Goal: Task Accomplishment & Management: Use online tool/utility

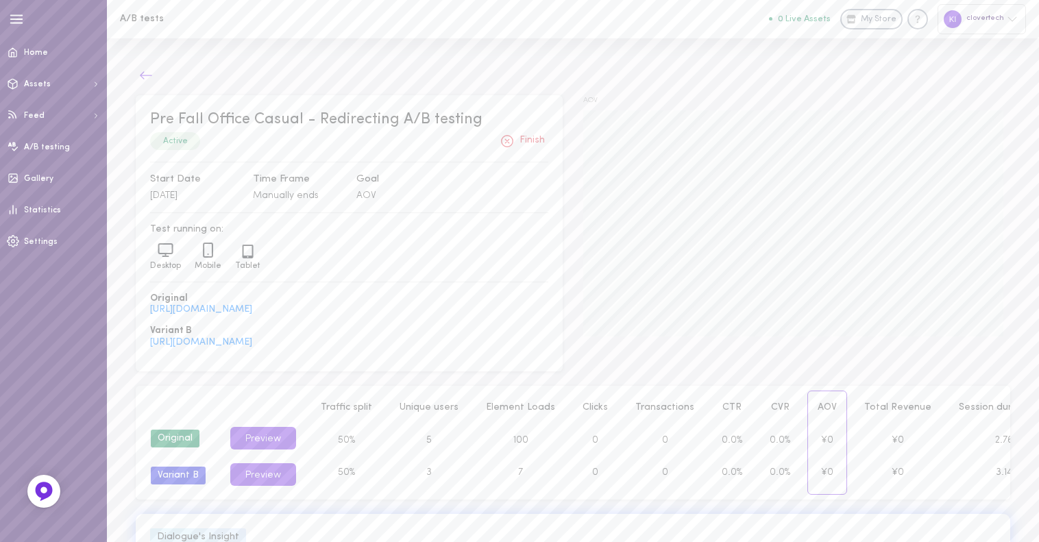
click at [139, 77] on icon at bounding box center [146, 76] width 14 height 14
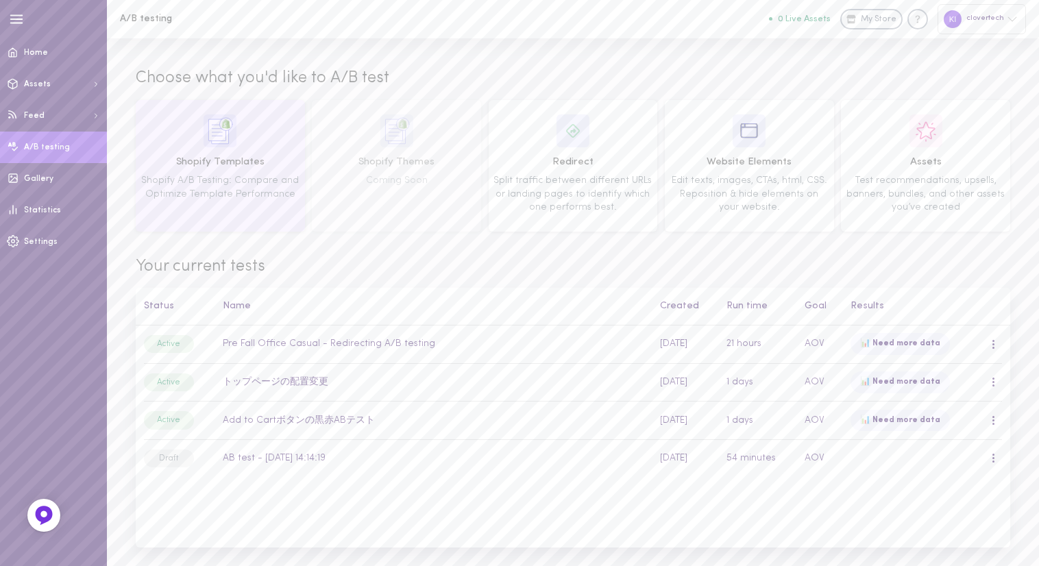
click at [237, 164] on span "Shopify Templates" at bounding box center [221, 162] width 160 height 15
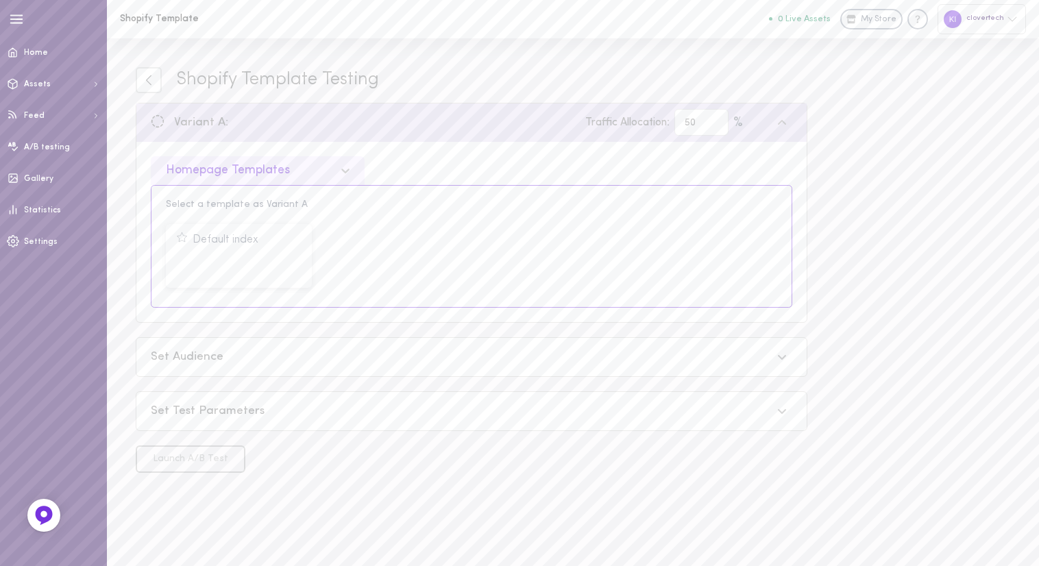
click at [345, 170] on icon at bounding box center [346, 171] width 14 height 14
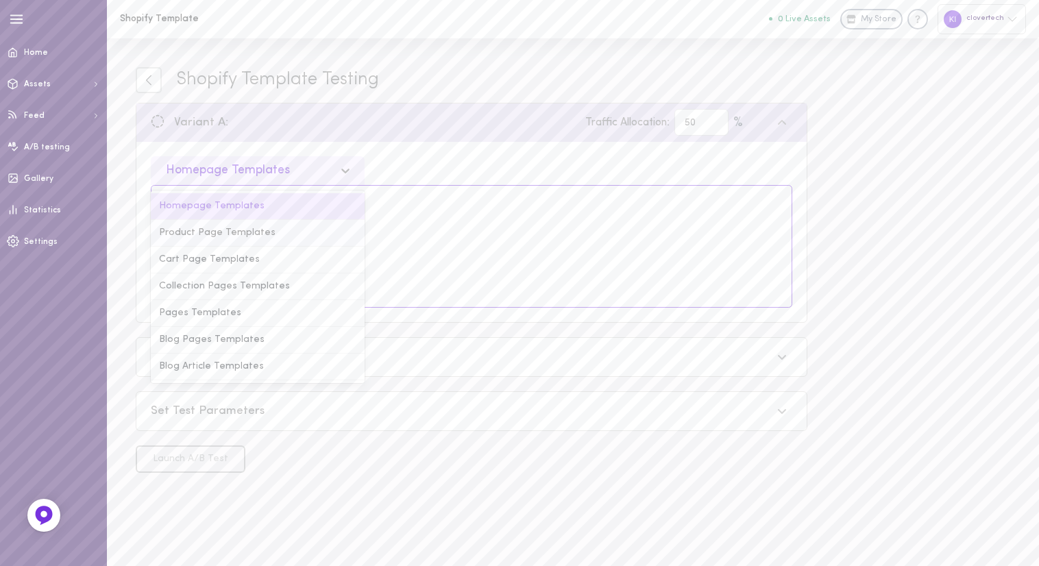
click at [214, 234] on div "Product Page Templates" at bounding box center [258, 233] width 214 height 27
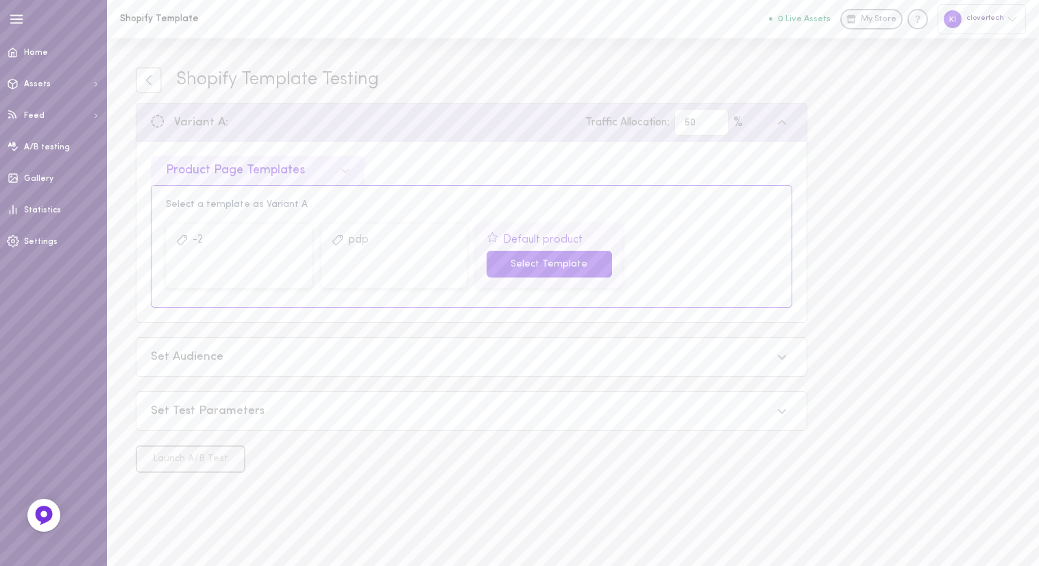
click at [543, 264] on button "Select Template" at bounding box center [549, 264] width 125 height 27
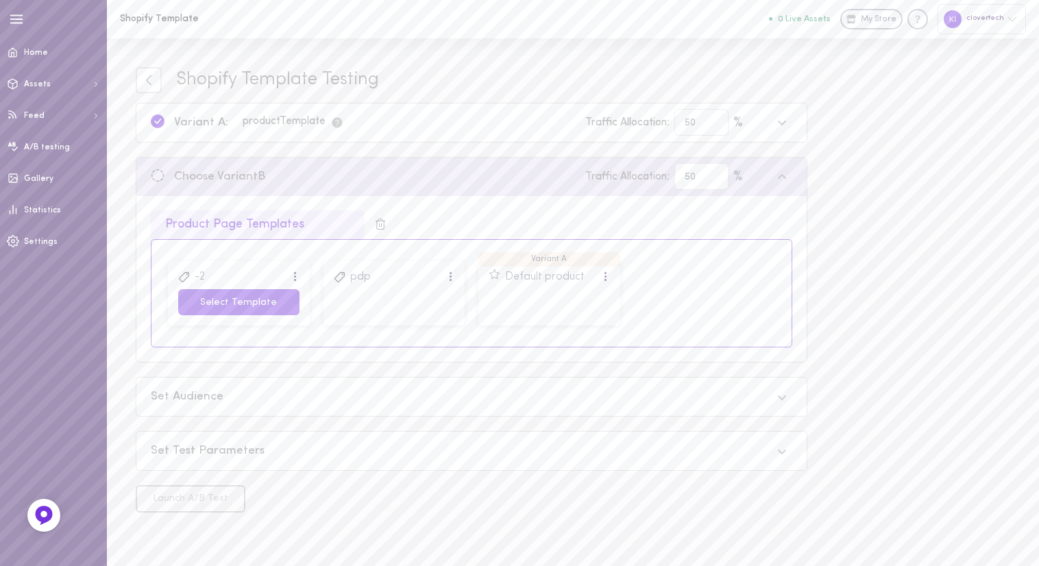
click at [221, 304] on button "Select Template" at bounding box center [238, 302] width 121 height 27
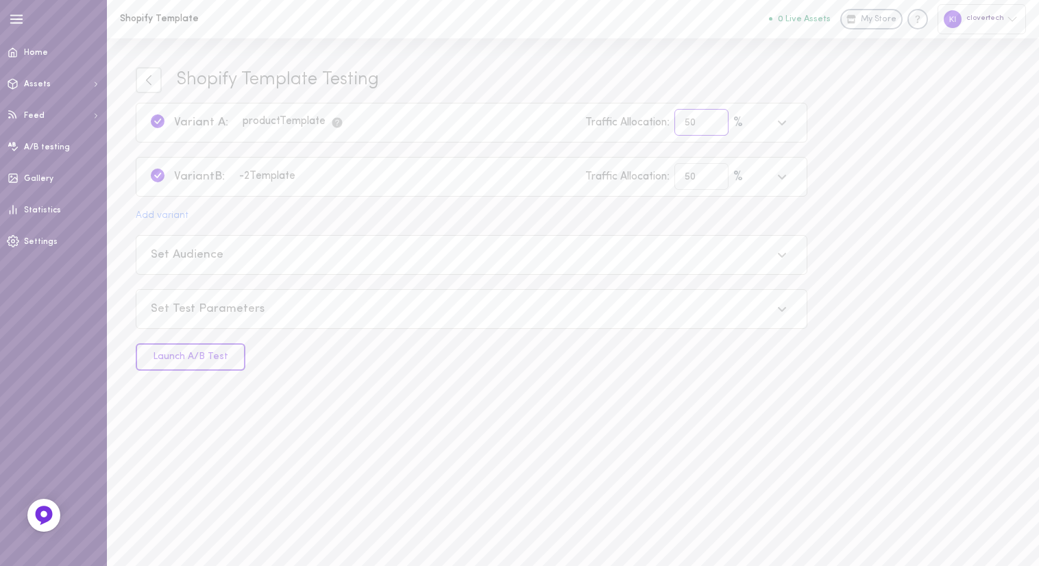
type input "51"
type input "49"
click at [715, 121] on input "51" at bounding box center [701, 122] width 54 height 27
type input "52"
type input "48"
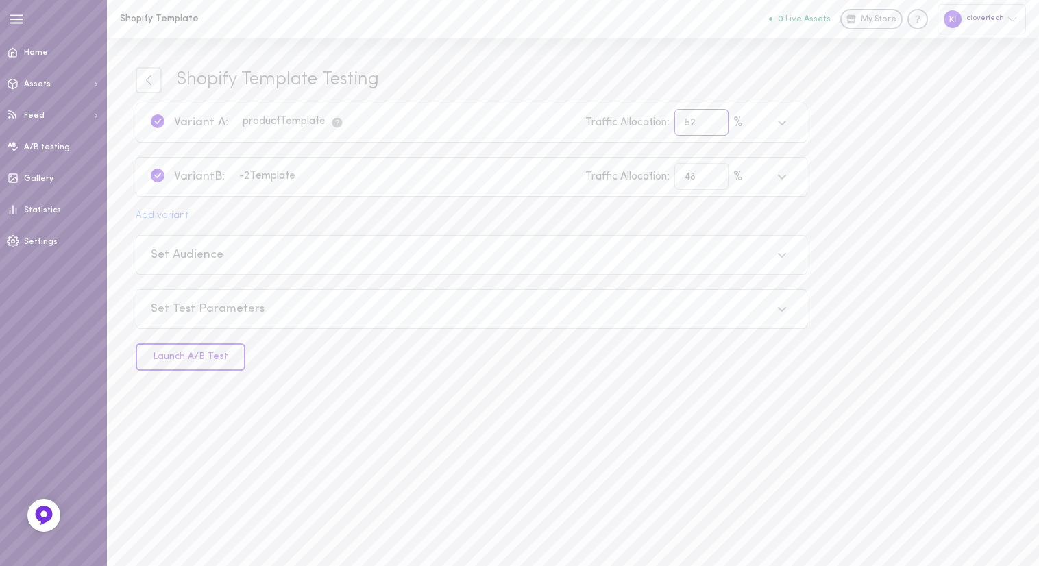
click at [715, 121] on input "52" at bounding box center [701, 122] width 54 height 27
type input "53"
type input "47"
click at [715, 121] on input "53" at bounding box center [701, 122] width 54 height 27
type input "54"
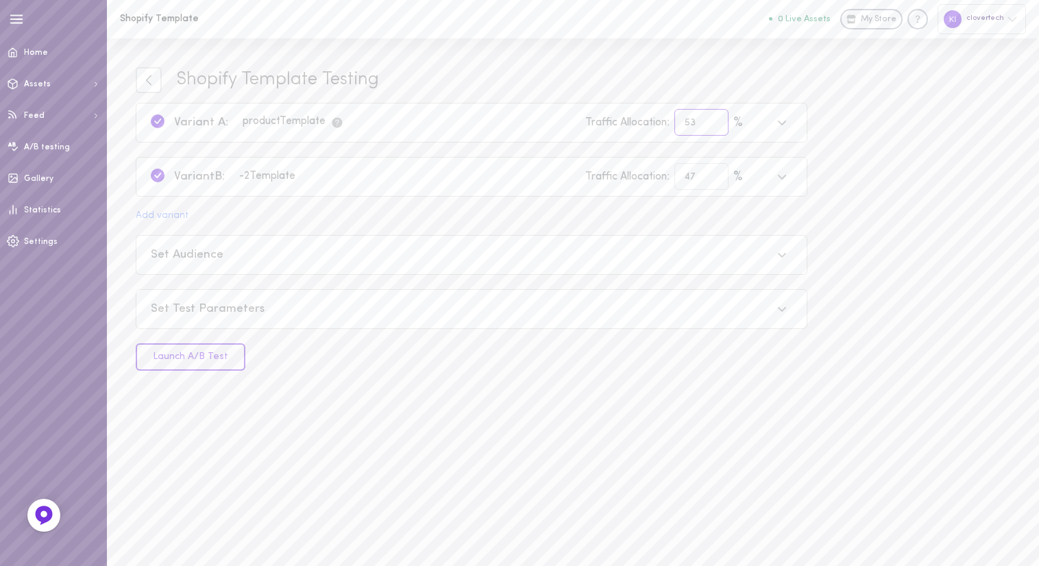
type input "46"
click at [714, 121] on input "54" at bounding box center [701, 122] width 54 height 27
type input "55"
type input "45"
click at [714, 121] on input "55" at bounding box center [701, 122] width 54 height 27
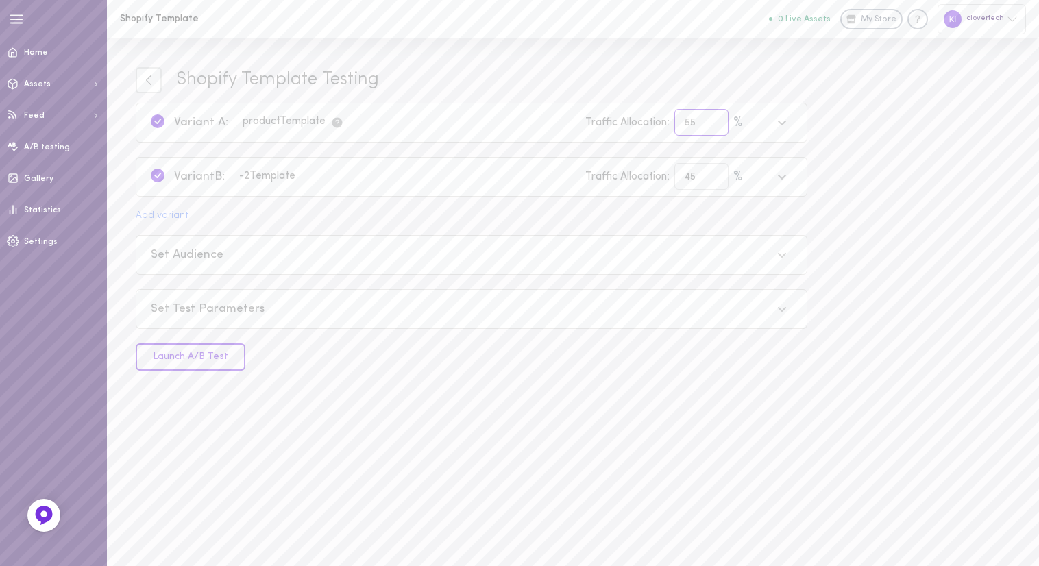
type input "56"
type input "44"
click at [714, 121] on input "56" at bounding box center [701, 122] width 54 height 27
type input "57"
type input "43"
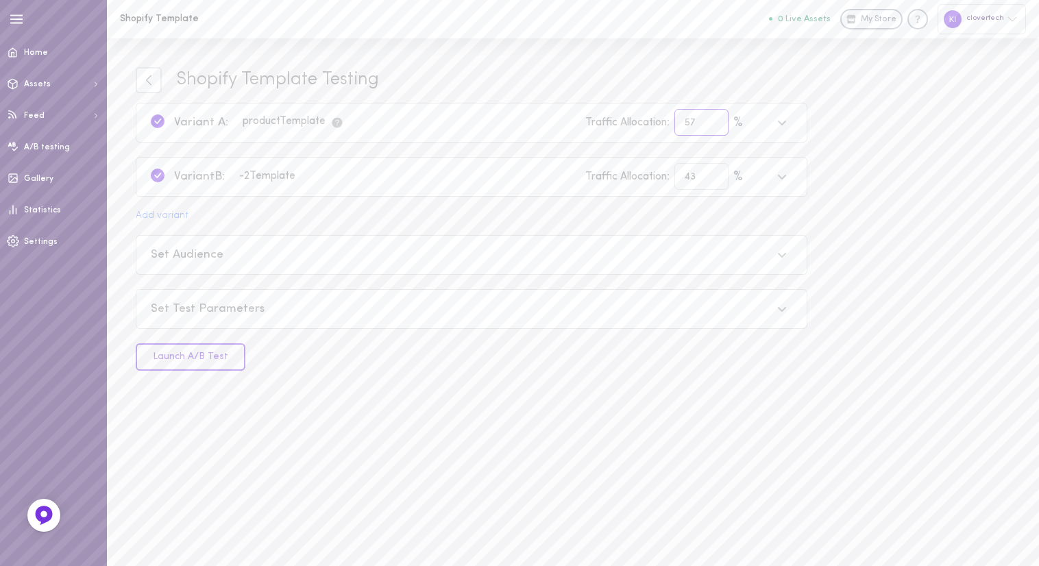
type input "58"
type input "42"
type input "59"
type input "41"
type input "60"
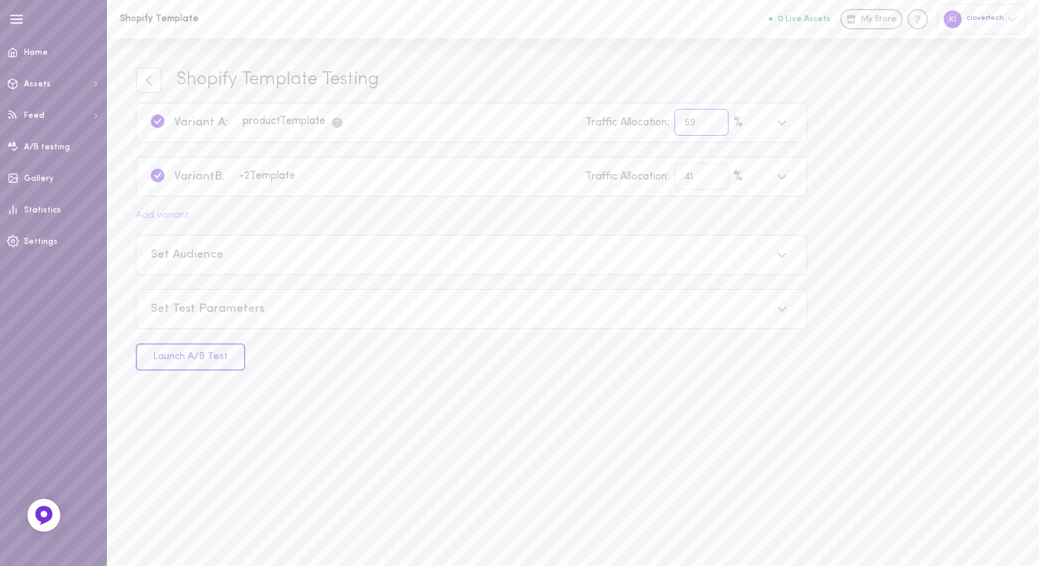
type input "40"
type input "61"
type input "39"
type input "62"
type input "38"
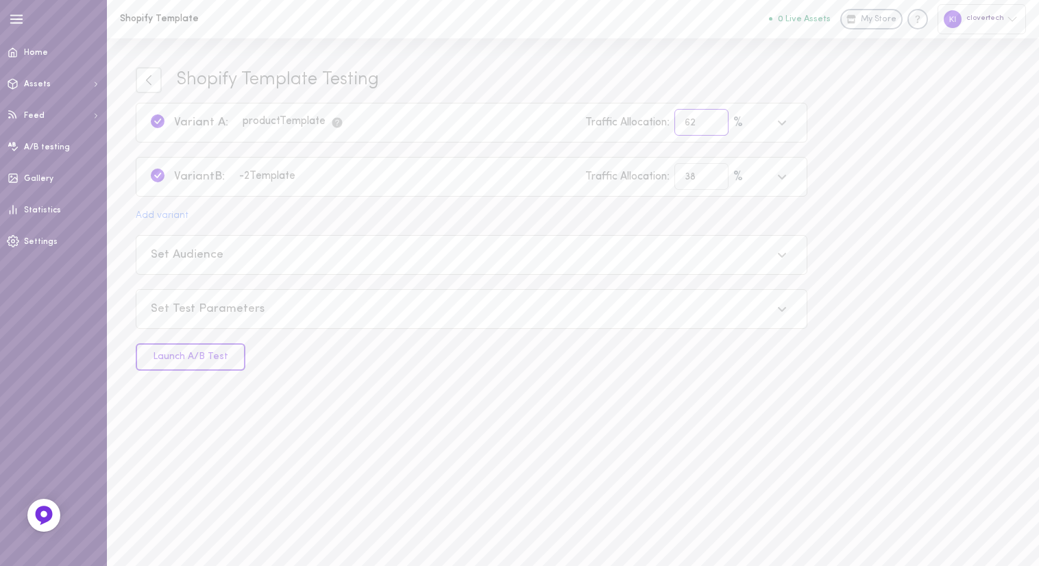
type input "63"
type input "37"
type input "64"
type input "36"
type input "65"
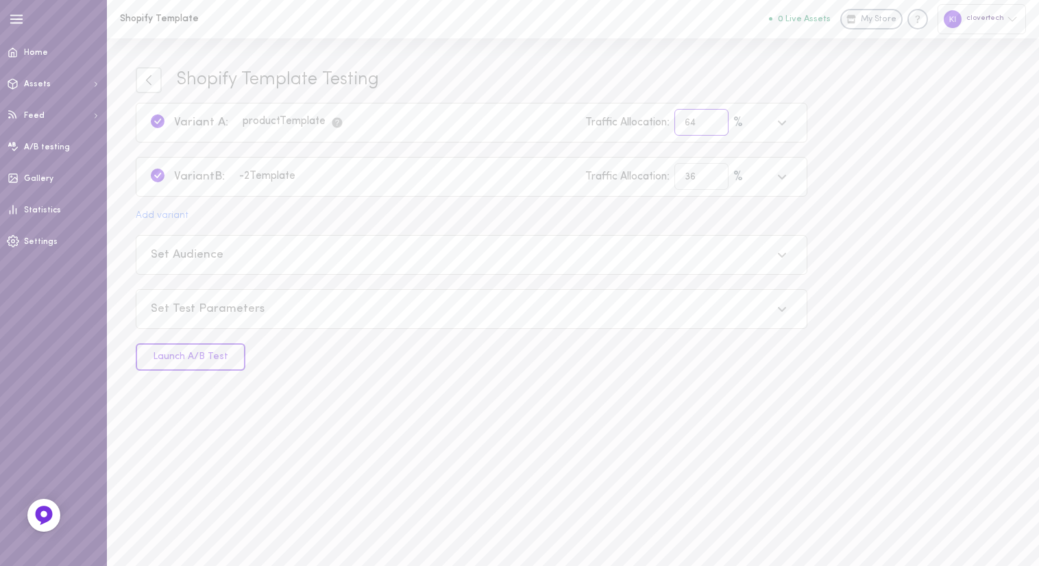
type input "35"
type input "66"
type input "34"
click at [714, 121] on input "66" at bounding box center [701, 122] width 54 height 27
type input "67"
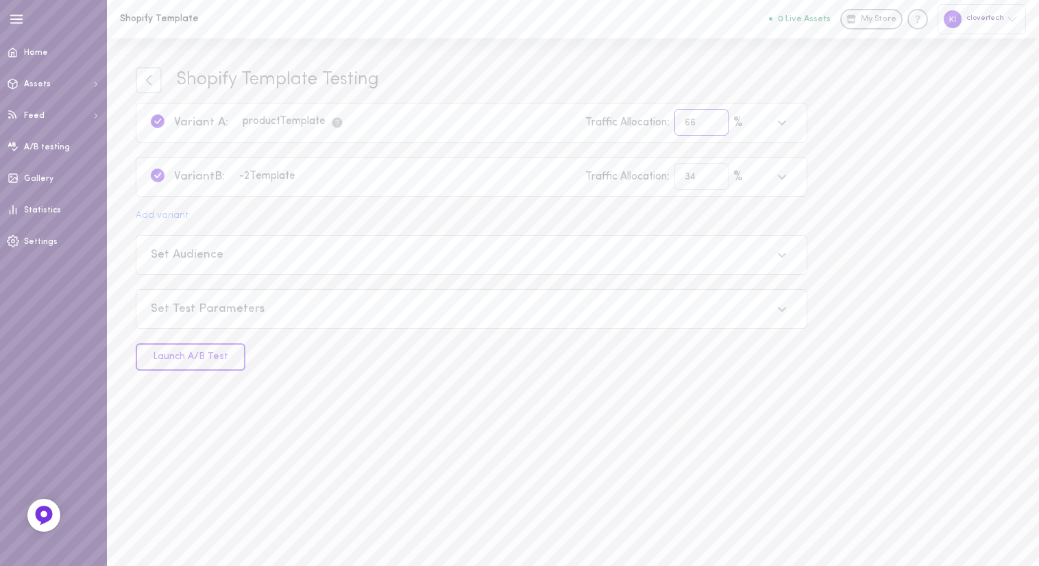
type input "33"
click at [714, 121] on input "67" at bounding box center [701, 122] width 54 height 27
type input "68"
type input "32"
click at [714, 121] on input "68" at bounding box center [701, 122] width 54 height 27
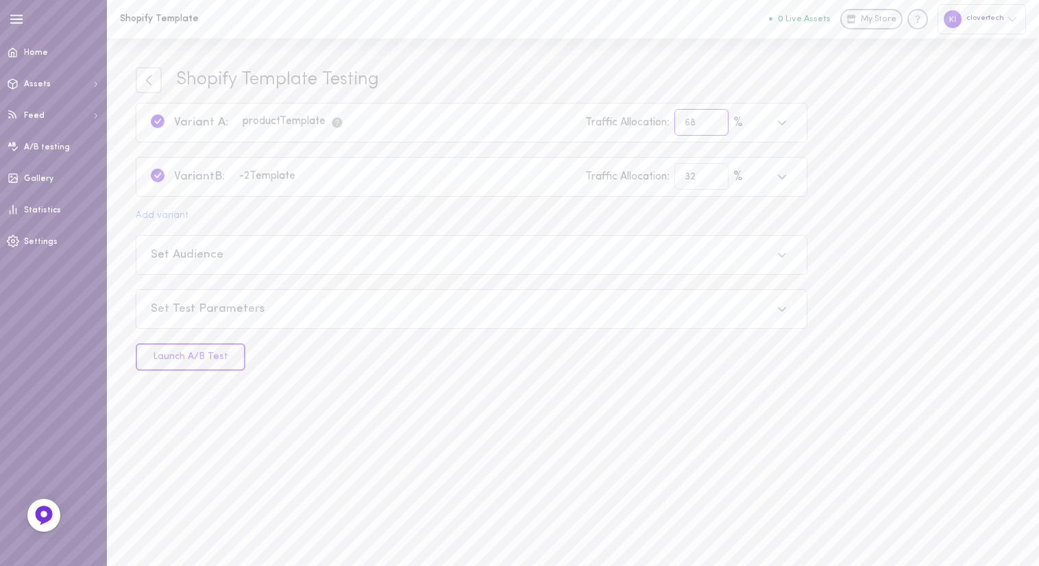
type input "69"
type input "31"
click at [714, 121] on input "69" at bounding box center [701, 122] width 54 height 27
type input "70"
type input "30"
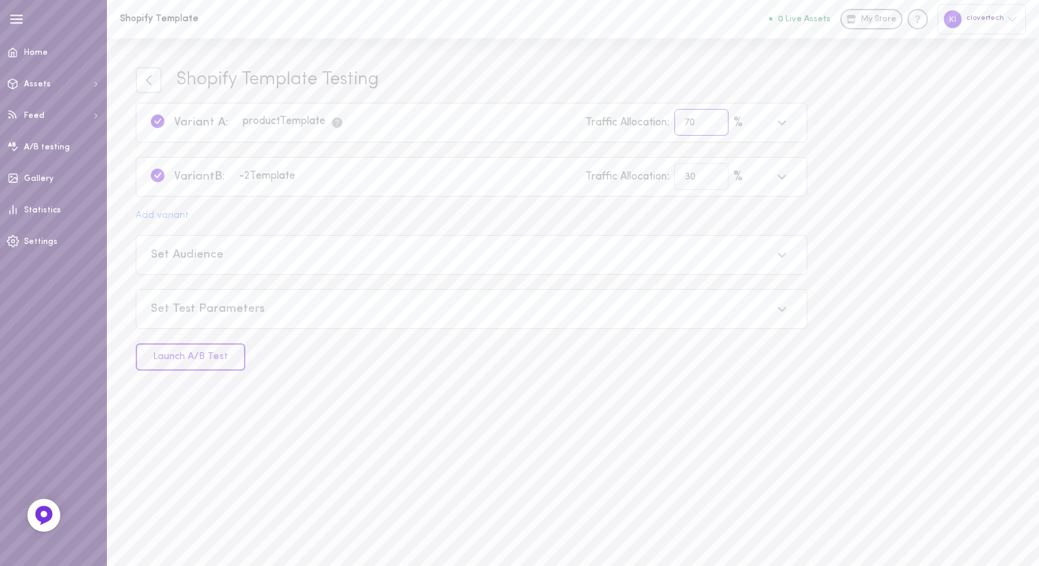
click at [714, 121] on input "70" at bounding box center [701, 122] width 54 height 27
type input "71"
type input "29"
click at [714, 121] on input "71" at bounding box center [701, 122] width 54 height 27
type input "70"
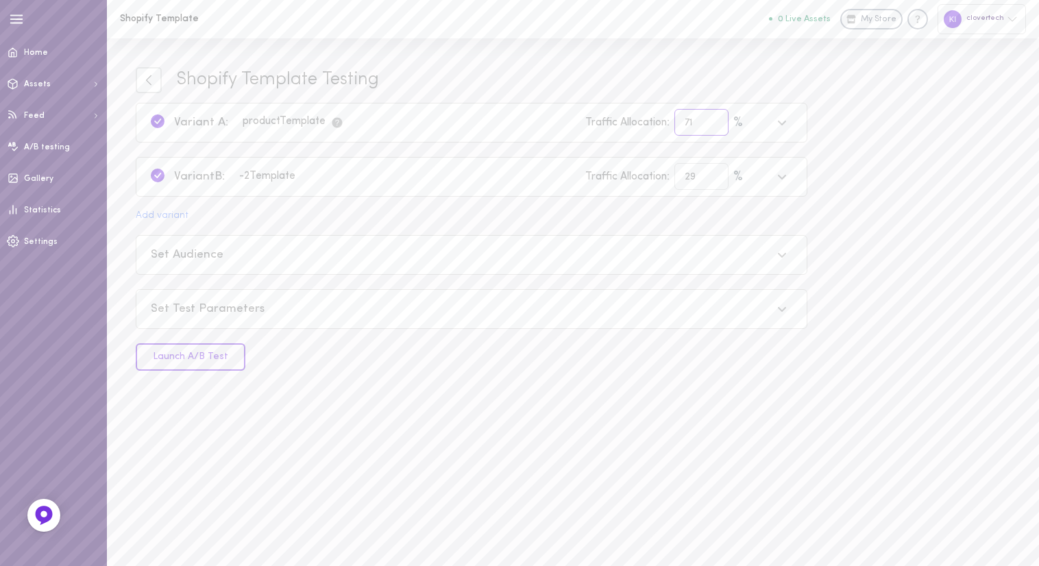
type input "30"
click at [712, 126] on input "70" at bounding box center [701, 122] width 54 height 27
click at [663, 73] on div "Shopify Template Testing" at bounding box center [472, 80] width 672 height 26
type input "69"
type input "31"
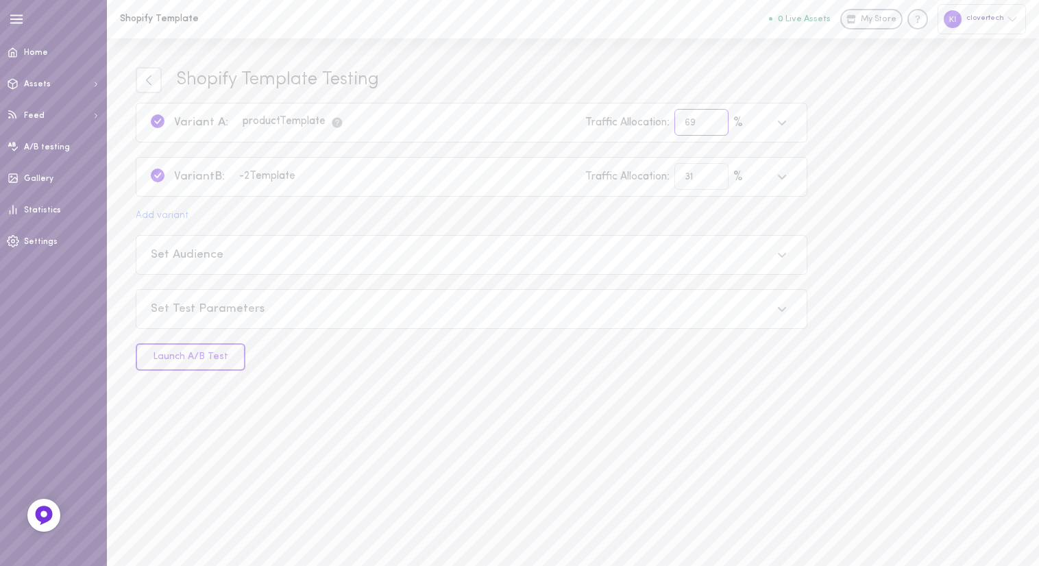
type input "68"
type input "32"
type input "67"
type input "33"
type input "66"
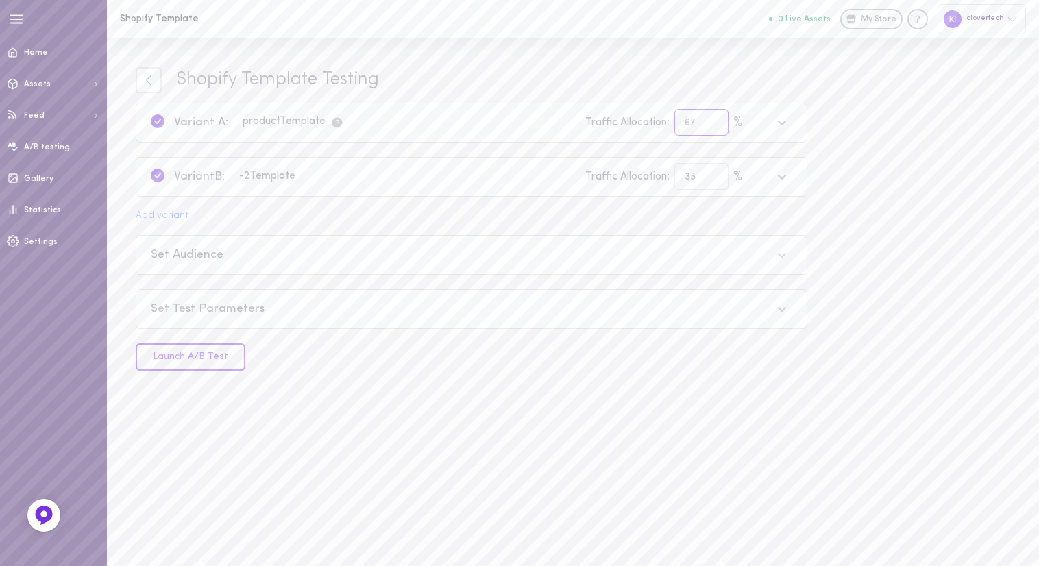
type input "34"
type input "65"
type input "35"
type input "64"
type input "36"
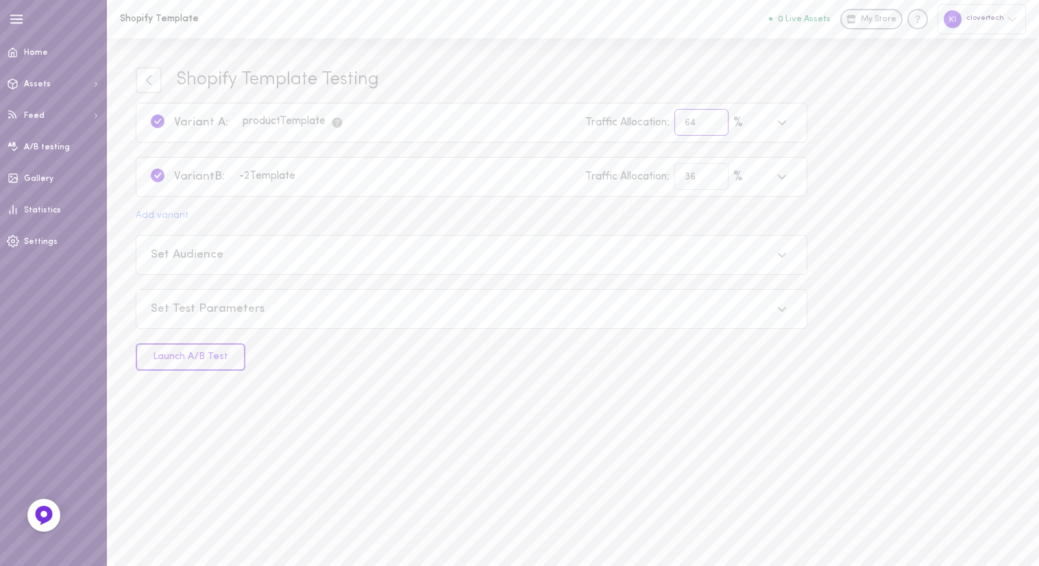
type input "63"
type input "37"
type input "62"
type input "38"
type input "61"
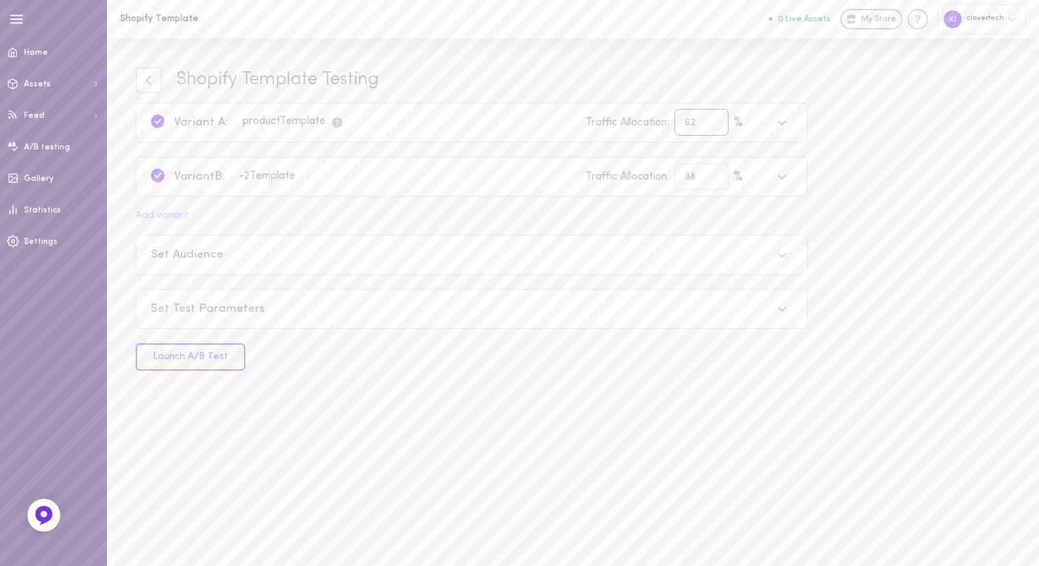
type input "39"
type input "60"
type input "40"
type input "59"
type input "41"
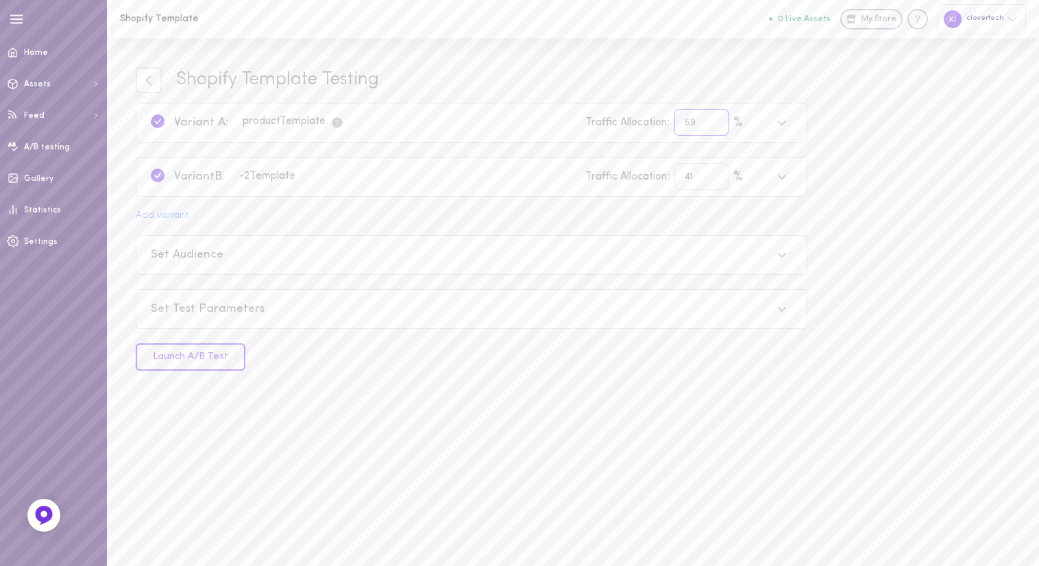
type input "58"
type input "42"
type input "57"
type input "43"
type input "56"
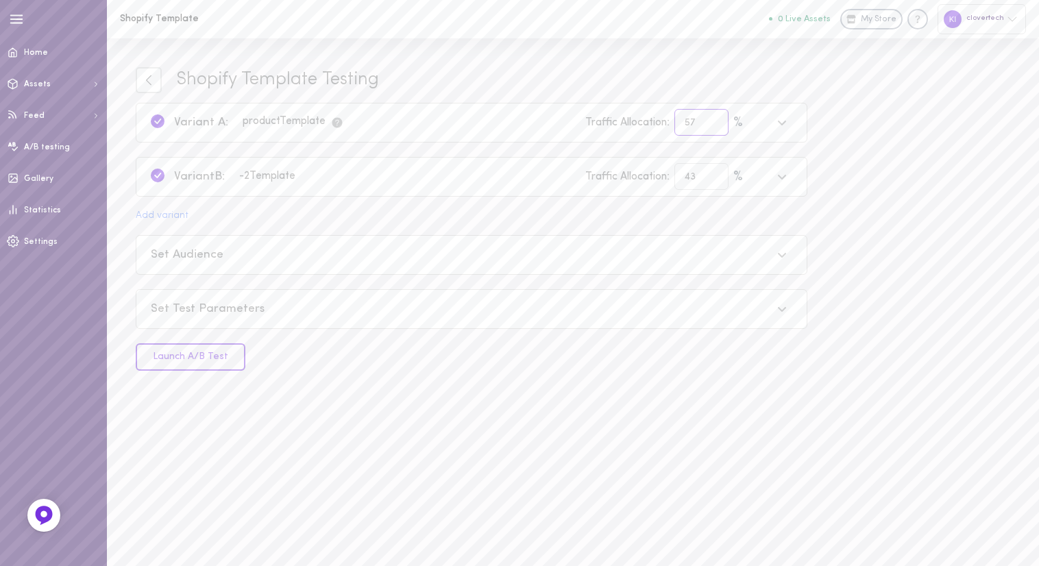
type input "44"
click at [711, 126] on input "56" at bounding box center [701, 122] width 54 height 27
type input "55"
type input "45"
click at [711, 126] on input "55" at bounding box center [701, 122] width 54 height 27
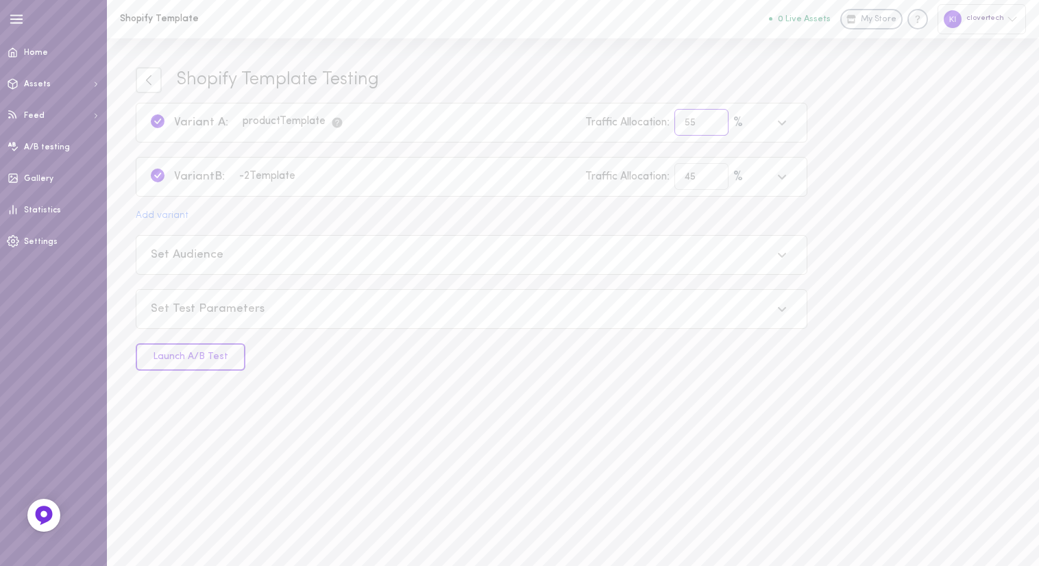
type input "54"
type input "46"
click at [711, 126] on input "54" at bounding box center [701, 122] width 54 height 27
type input "53"
type input "47"
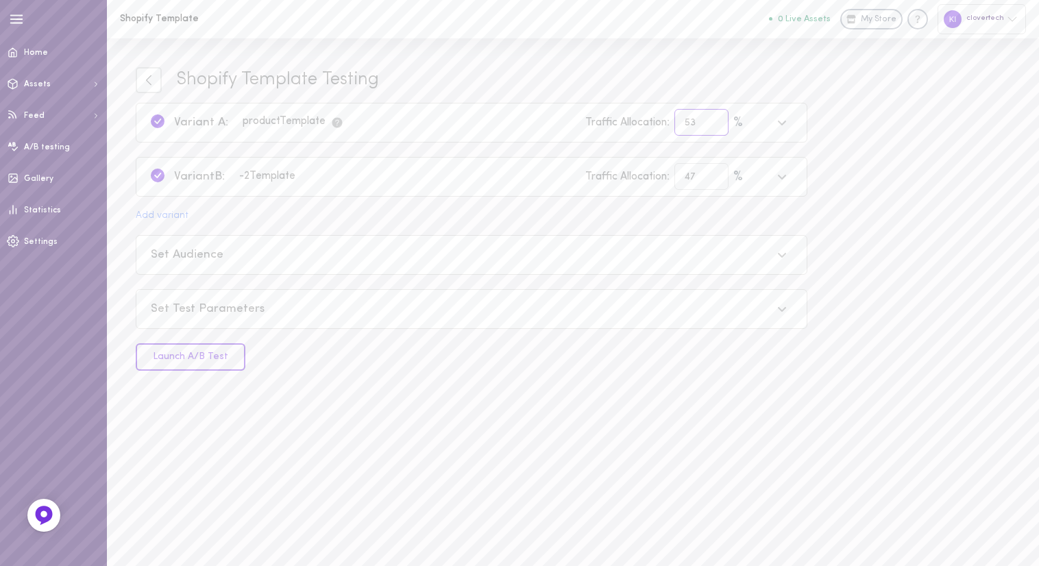
click at [711, 126] on input "53" at bounding box center [701, 122] width 54 height 27
type input "52"
type input "48"
click at [711, 126] on input "52" at bounding box center [701, 122] width 54 height 27
type input "51"
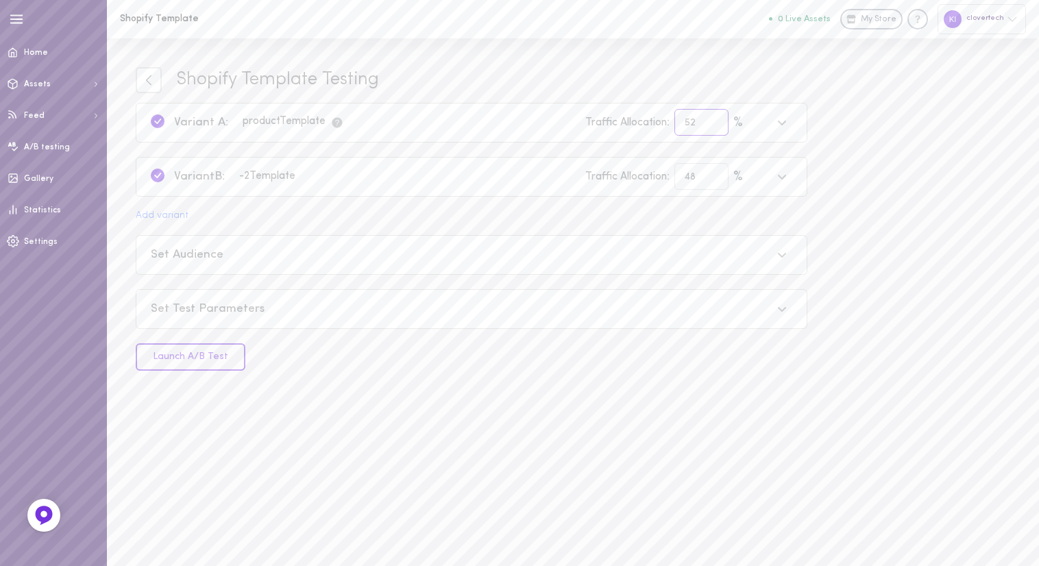
type input "49"
click at [711, 126] on input "51" at bounding box center [701, 122] width 54 height 27
type input "50"
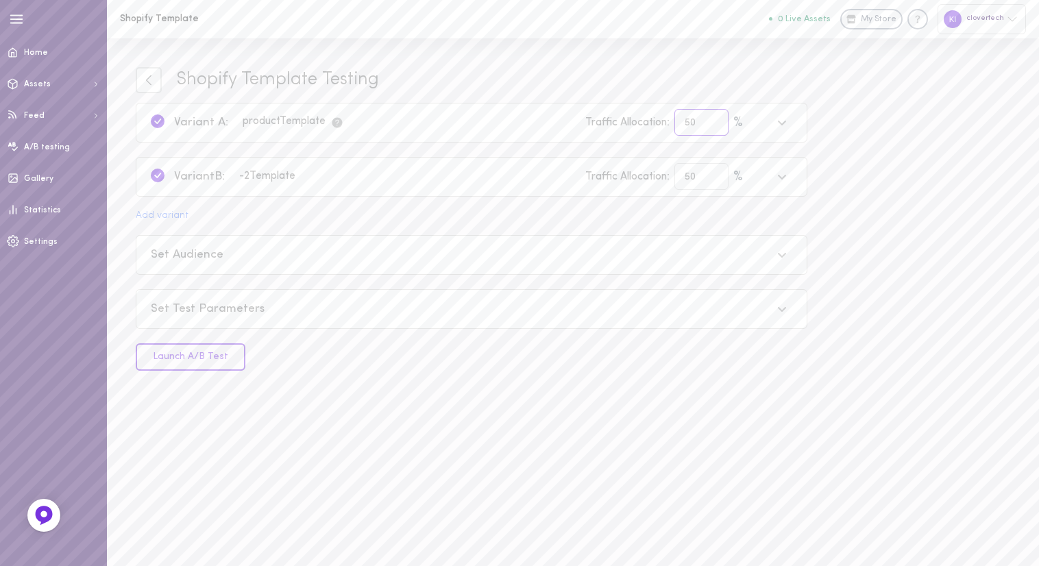
click at [711, 126] on input "50" at bounding box center [701, 122] width 54 height 27
click at [663, 82] on div "Shopify Template Testing" at bounding box center [472, 80] width 672 height 26
click at [174, 220] on button "Add variant" at bounding box center [162, 216] width 53 height 10
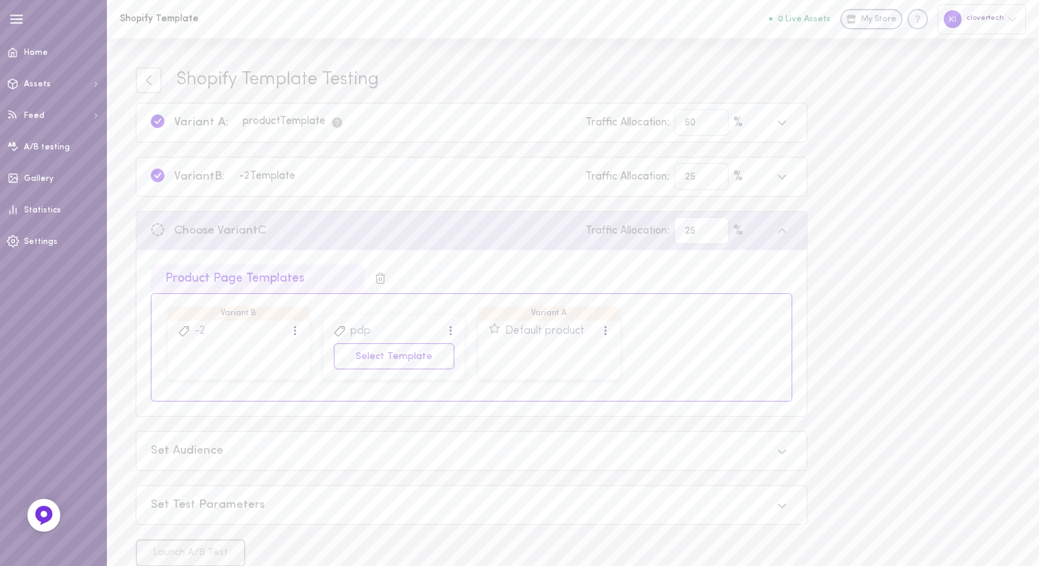
click at [373, 330] on div "pdp" at bounding box center [394, 332] width 121 height 13
click at [389, 356] on button "Select Template" at bounding box center [394, 356] width 121 height 27
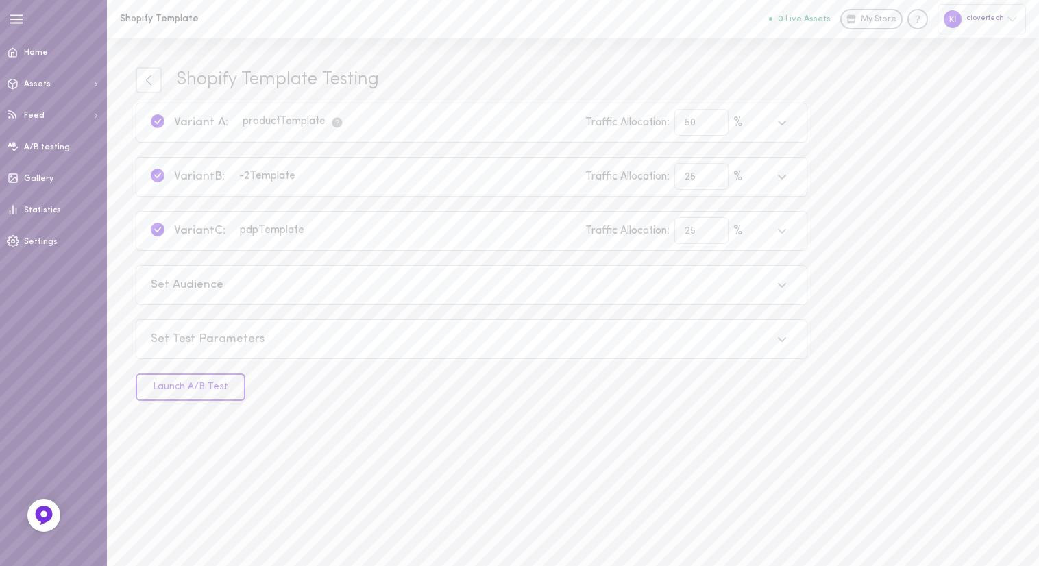
click at [783, 230] on icon at bounding box center [782, 230] width 11 height 11
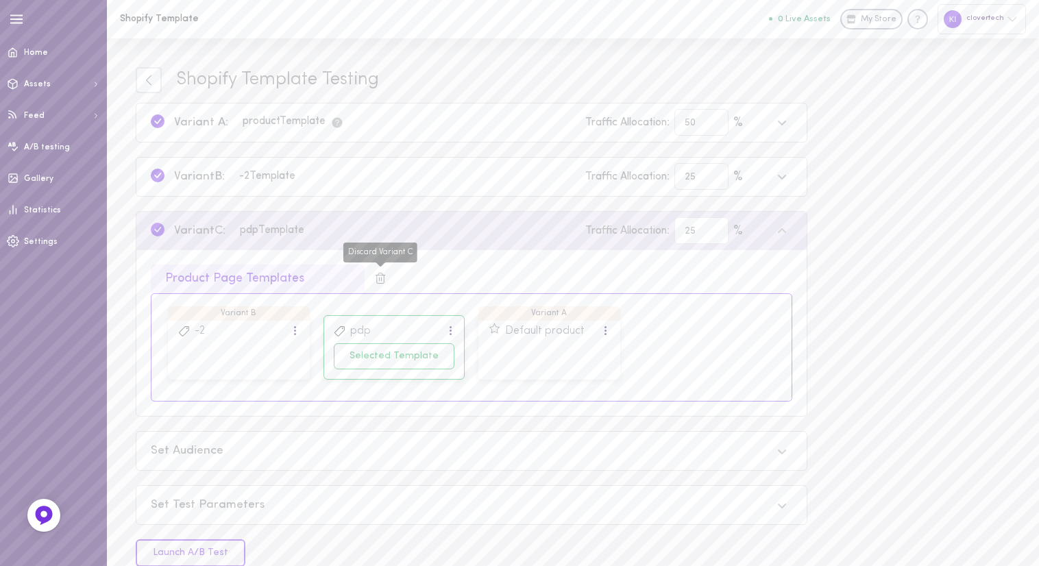
click at [381, 278] on line "Discard Variant C" at bounding box center [381, 279] width 0 height 3
type input "50"
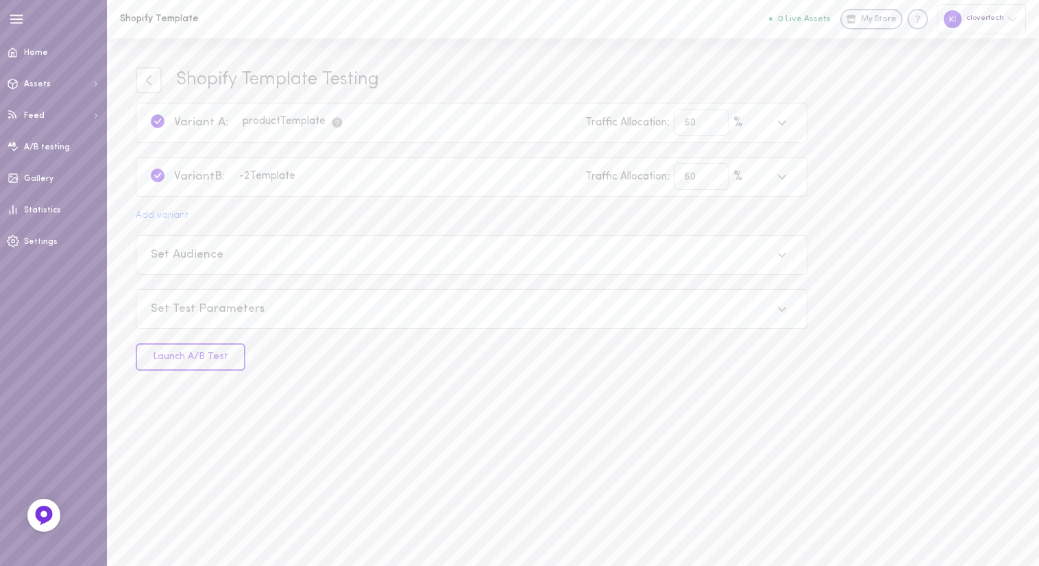
click at [271, 248] on div "Set Audience" at bounding box center [461, 255] width 621 height 17
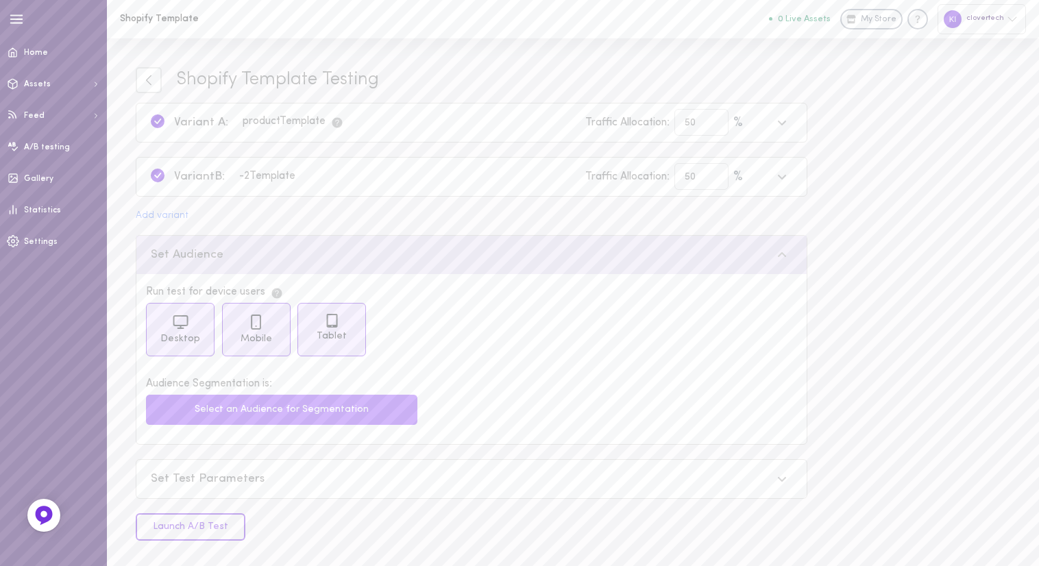
click at [319, 409] on button "Select an Audience for Segmentation" at bounding box center [281, 410] width 271 height 30
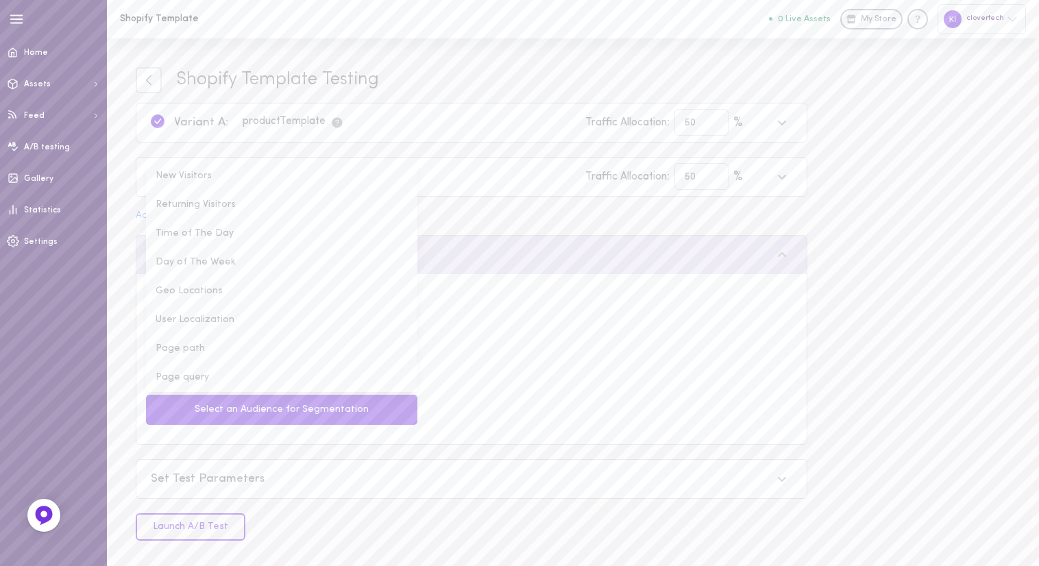
click at [124, 247] on div "Shopify Template Testing Variant A: product Template Traffic Allocation: 50 % V…" at bounding box center [573, 303] width 932 height 531
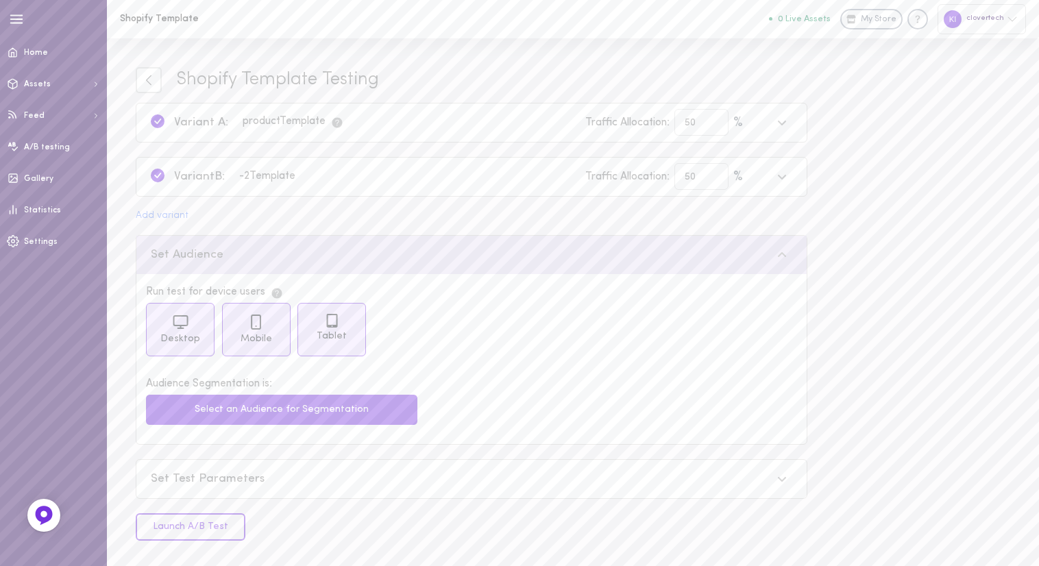
click at [505, 490] on div "Set Test Parameters" at bounding box center [471, 479] width 670 height 38
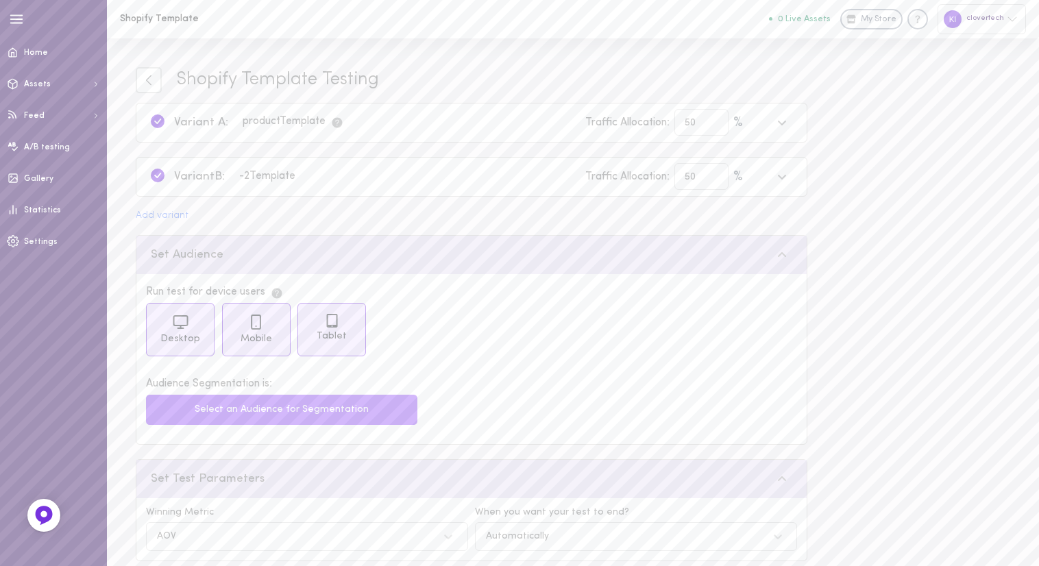
click at [365, 397] on button "Select an Audience for Segmentation" at bounding box center [281, 410] width 271 height 30
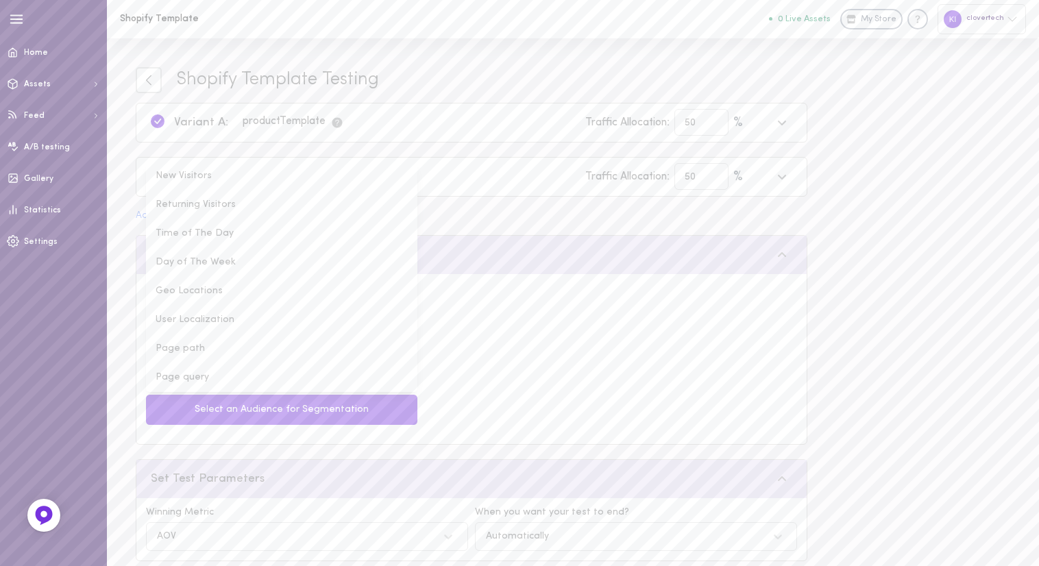
click at [798, 225] on div "Shopify Template Testing Variant A: product Template Traffic Allocation: 50 % V…" at bounding box center [472, 335] width 672 height 536
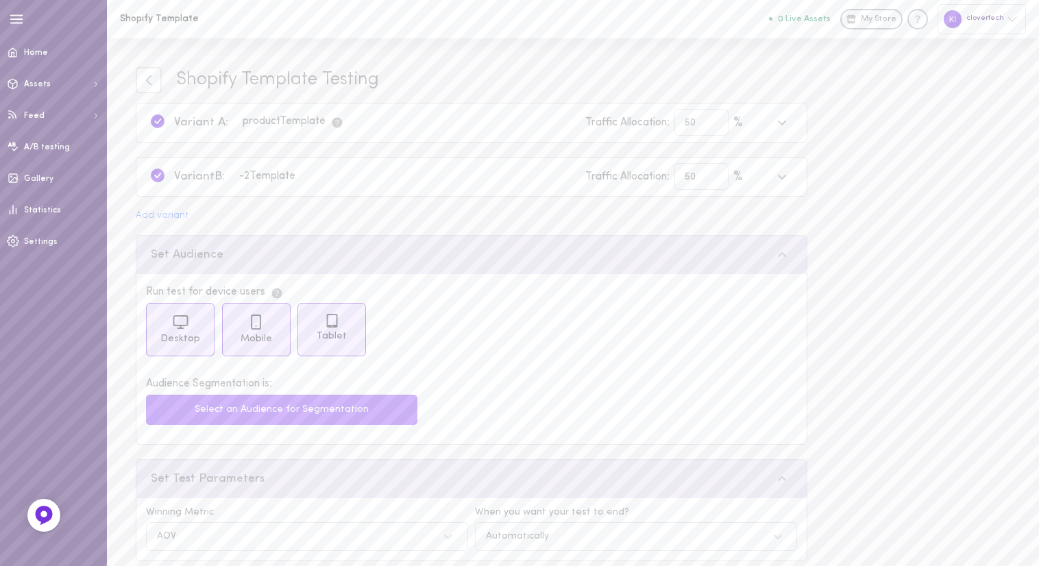
click at [356, 404] on button "Select an Audience for Segmentation" at bounding box center [281, 410] width 271 height 30
click at [642, 225] on div "Shopify Template Testing Variant A: product Template Traffic Allocation: 50 % V…" at bounding box center [472, 335] width 672 height 536
click at [361, 407] on button "Select an Audience for Segmentation" at bounding box center [281, 410] width 271 height 30
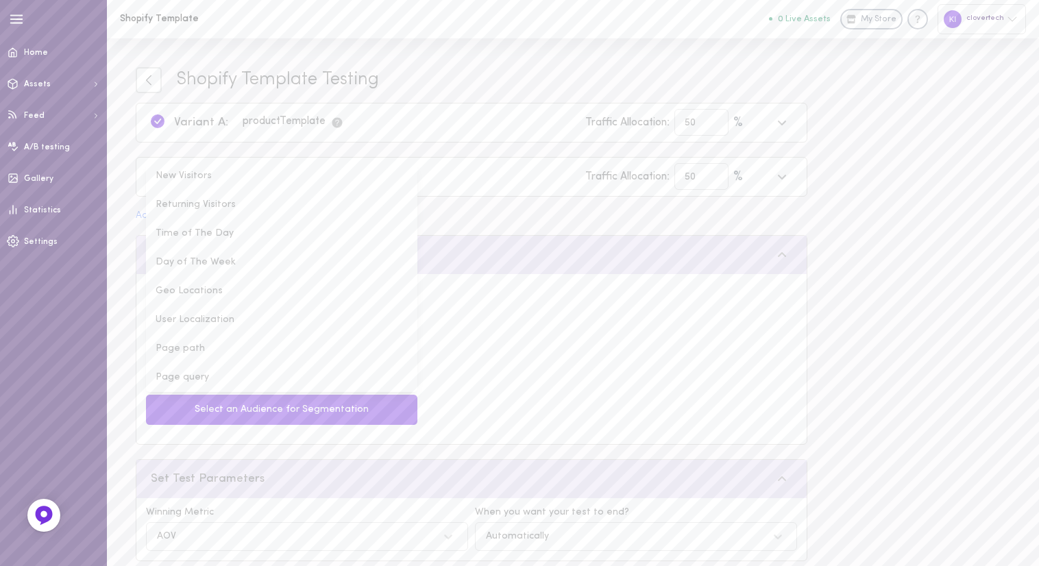
click at [450, 221] on div "Shopify Template Testing Variant A: product Template Traffic Allocation: 50 % V…" at bounding box center [472, 335] width 672 height 536
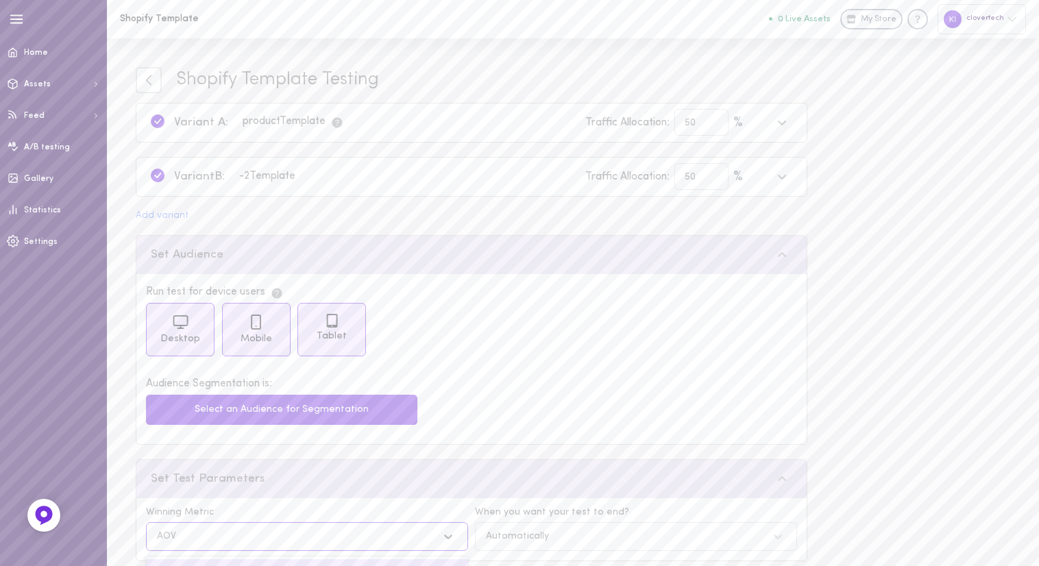
click at [384, 530] on div "option AOV selected, 1 of 3. 3 results available. Use Up and Down to choose opt…" at bounding box center [307, 536] width 322 height 29
click at [123, 428] on div "Shopify Template Testing Variant A: product Template Traffic Allocation: 50 % V…" at bounding box center [573, 335] width 932 height 594
click at [236, 530] on div "AOV" at bounding box center [293, 536] width 286 height 13
click at [188, 508] on div "Winning Metric" at bounding box center [307, 513] width 322 height 10
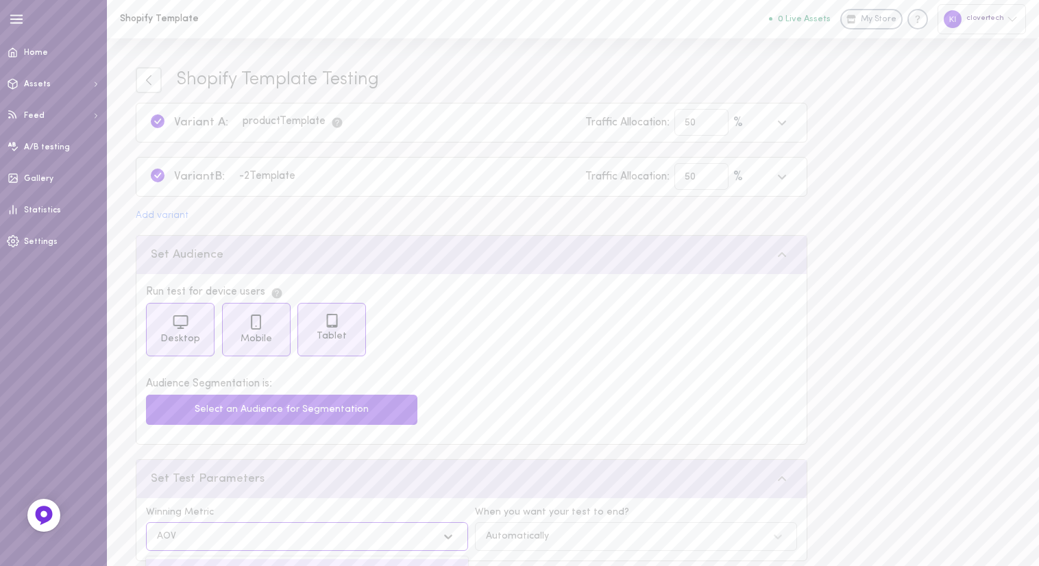
click at [186, 530] on div "AOV" at bounding box center [293, 536] width 286 height 13
click at [195, 508] on div "Winning Metric" at bounding box center [307, 513] width 322 height 10
click at [349, 530] on div "AOV" at bounding box center [293, 536] width 286 height 13
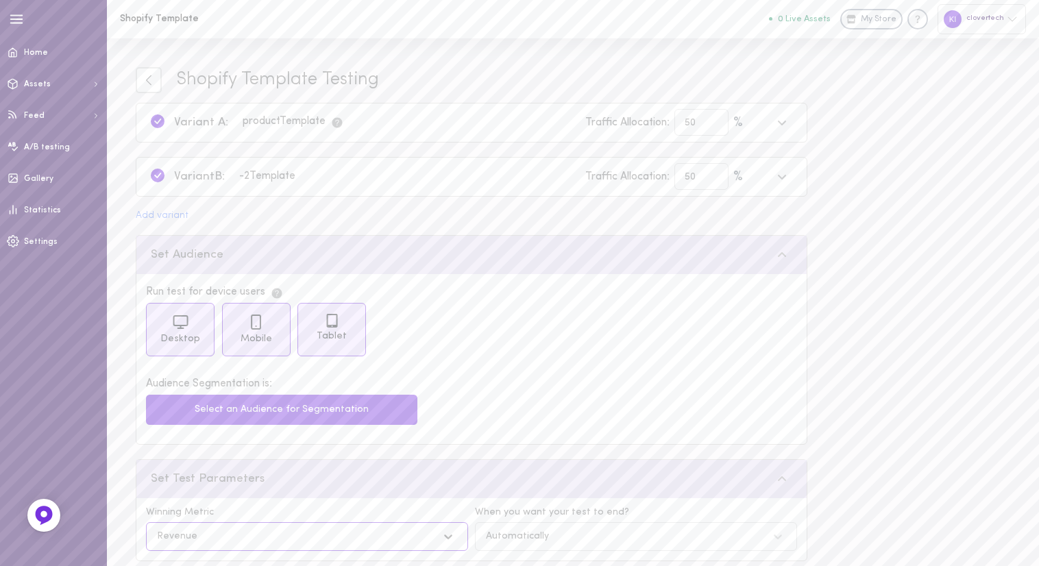
click at [289, 530] on div "Revenue" at bounding box center [293, 536] width 286 height 13
click at [267, 541] on div "AOV" at bounding box center [307, 572] width 322 height 27
click at [315, 494] on div "Shopify Template Testing Variant A: product Template Traffic Allocation: 50 % V…" at bounding box center [472, 335] width 672 height 536
click at [508, 532] on div "Automatically" at bounding box center [517, 537] width 63 height 10
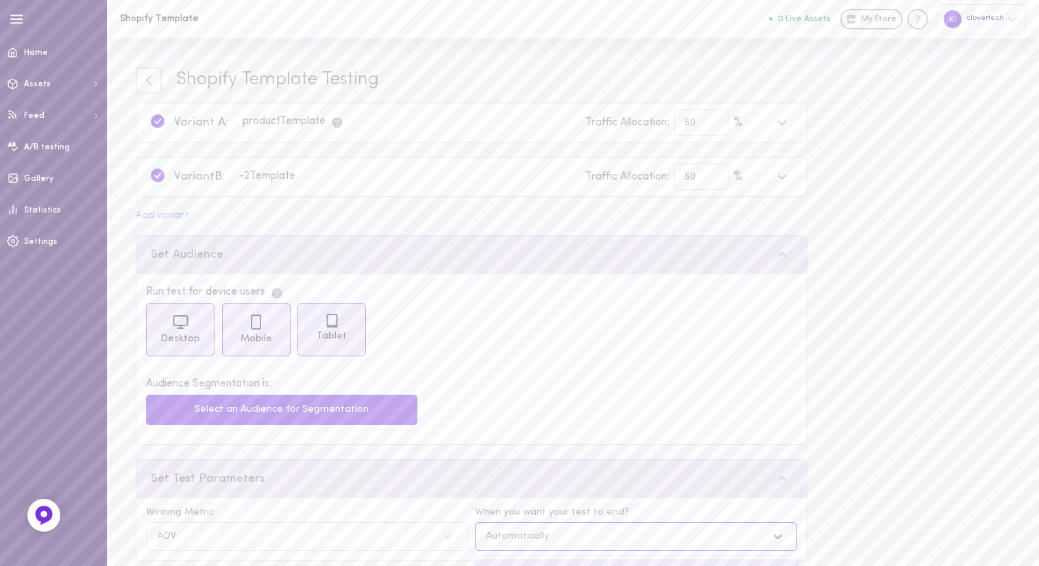
click at [515, 530] on div "Automatically" at bounding box center [622, 536] width 286 height 13
click at [625, 522] on input "[DATE]" at bounding box center [654, 535] width 138 height 27
click at [677, 471] on div "25" at bounding box center [677, 479] width 16 height 16
type input "[DATE]"
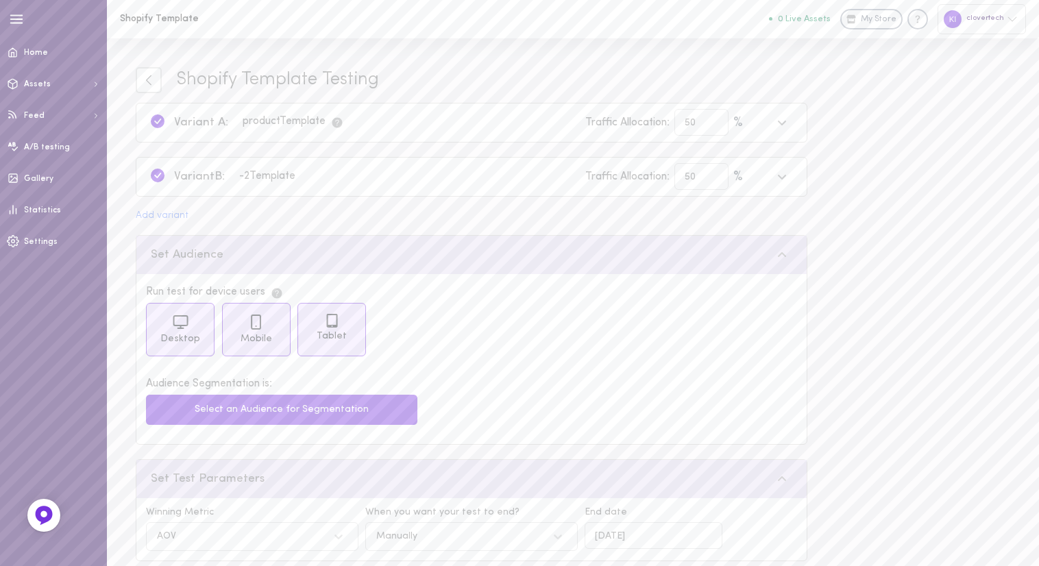
click at [662, 494] on div "Shopify Template Testing Variant A: product Template Traffic Allocation: 50 % V…" at bounding box center [472, 335] width 672 height 536
click at [565, 530] on icon at bounding box center [558, 537] width 14 height 14
click at [525, 541] on div "Automatically" at bounding box center [471, 572] width 212 height 27
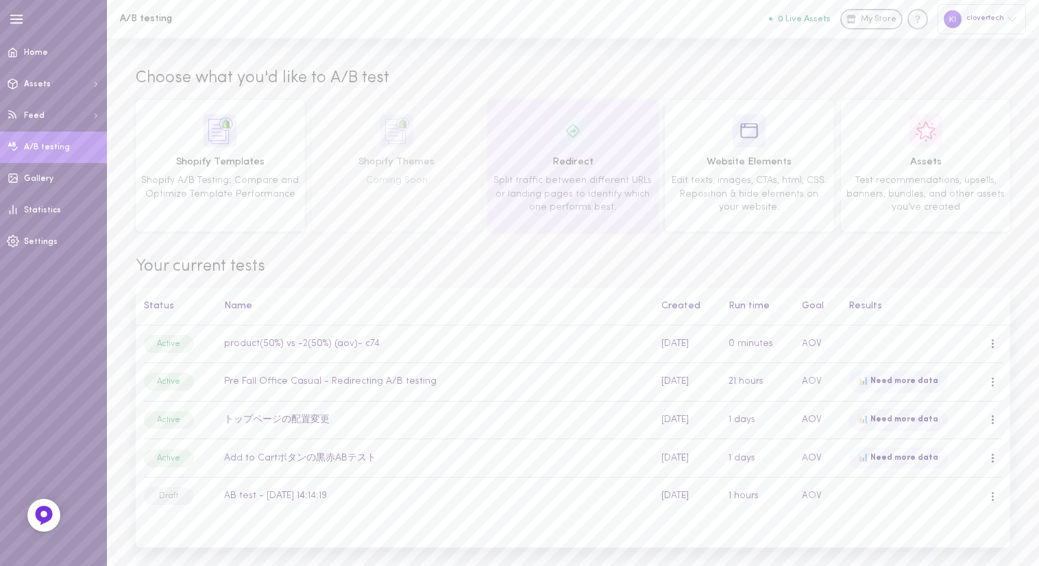
click at [567, 141] on img at bounding box center [573, 130] width 33 height 33
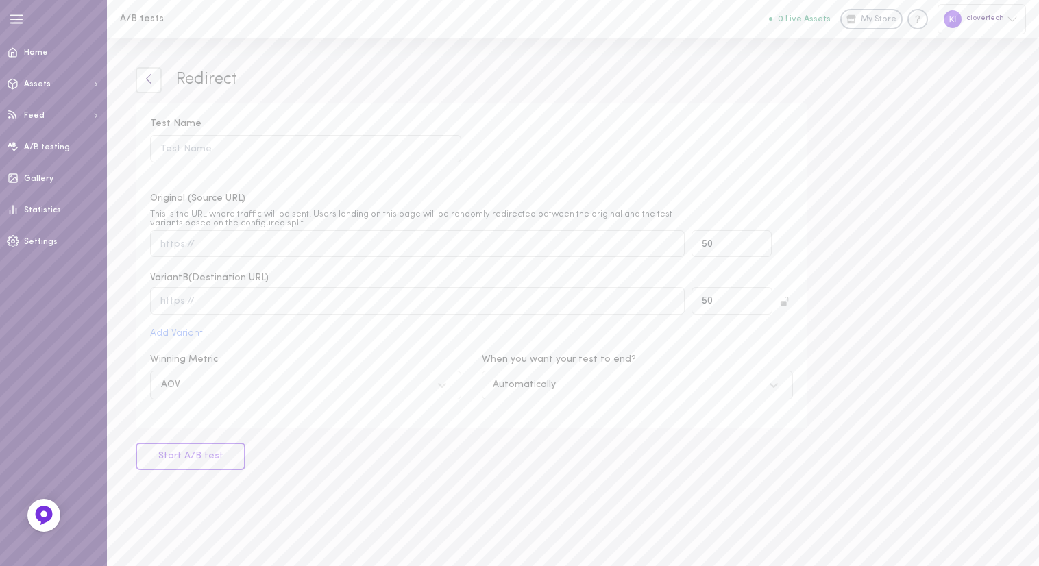
click at [145, 72] on link at bounding box center [149, 80] width 26 height 26
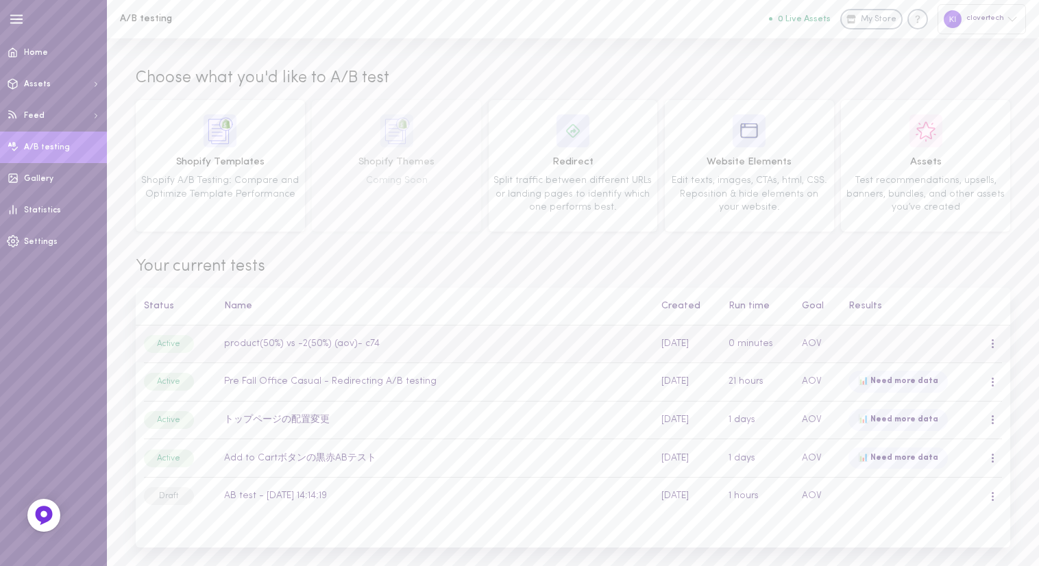
click at [270, 343] on td "product(50%) vs -2(50%) (aov)- c74" at bounding box center [434, 345] width 437 height 38
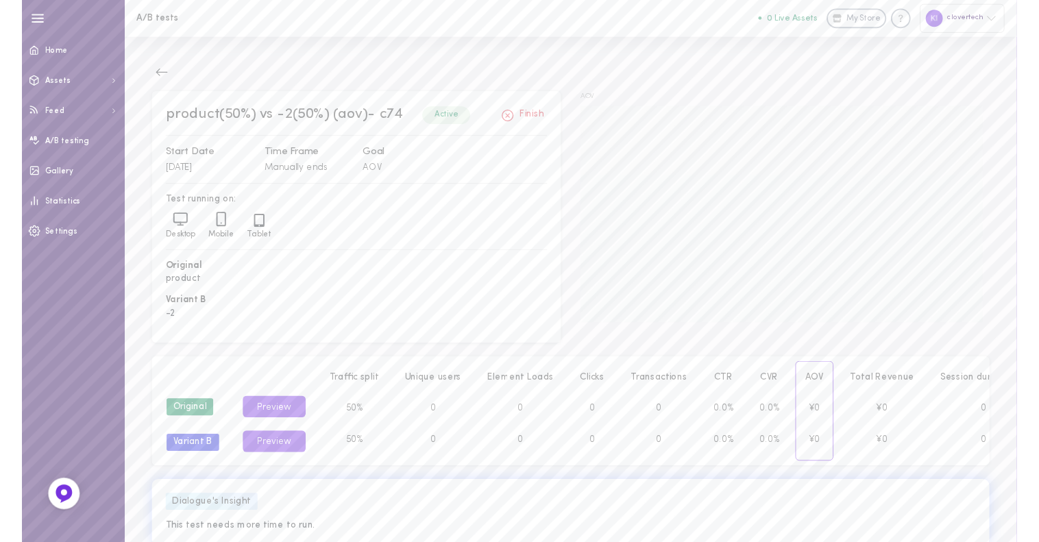
scroll to position [1, 0]
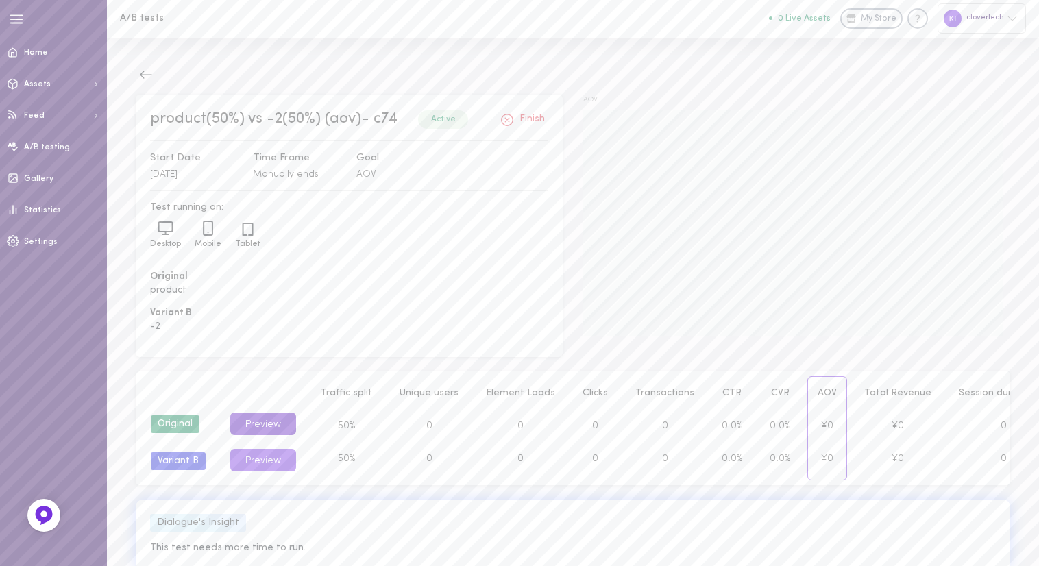
click at [276, 421] on button "Preview" at bounding box center [263, 424] width 66 height 23
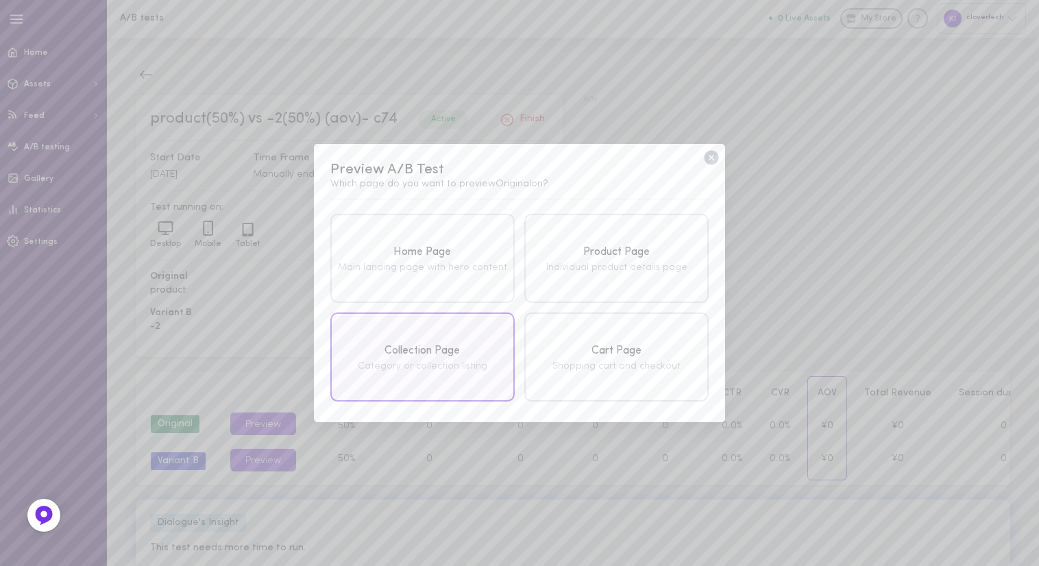
click at [440, 358] on div "Collection Page" at bounding box center [422, 351] width 177 height 17
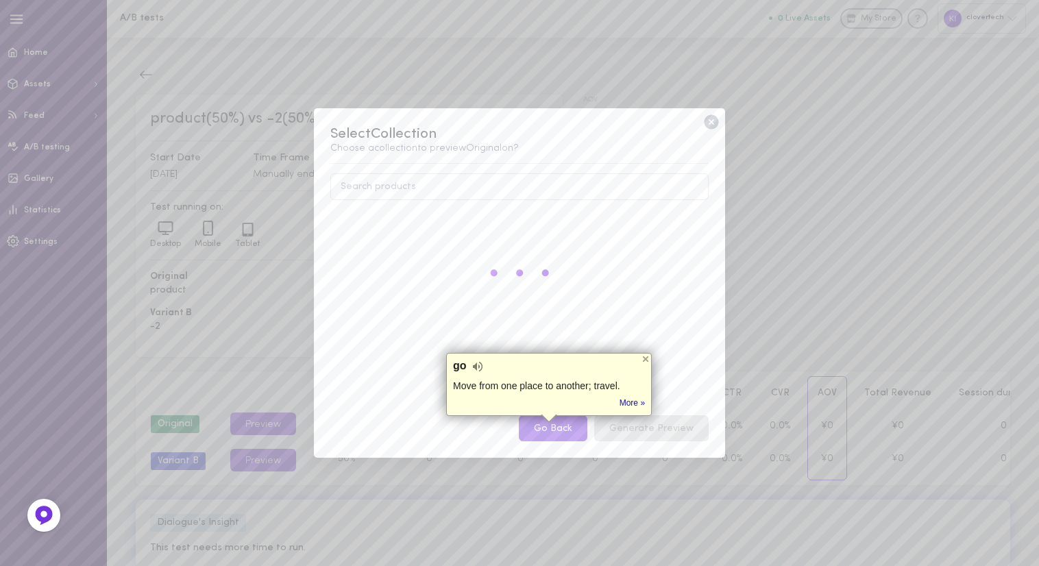
click at [561, 431] on button "Go Back" at bounding box center [553, 428] width 69 height 27
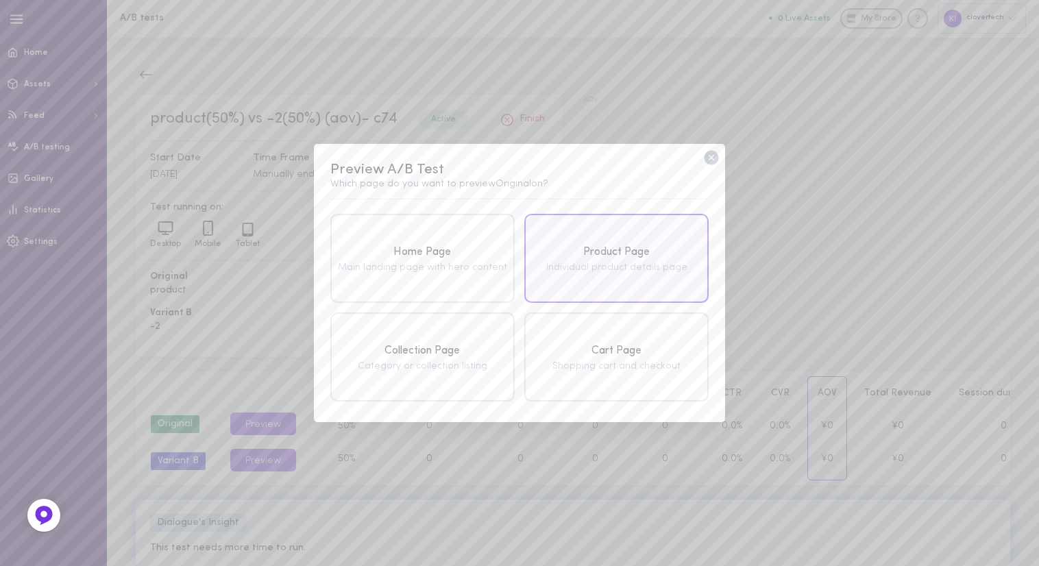
click at [600, 251] on div "Product Page" at bounding box center [616, 252] width 177 height 17
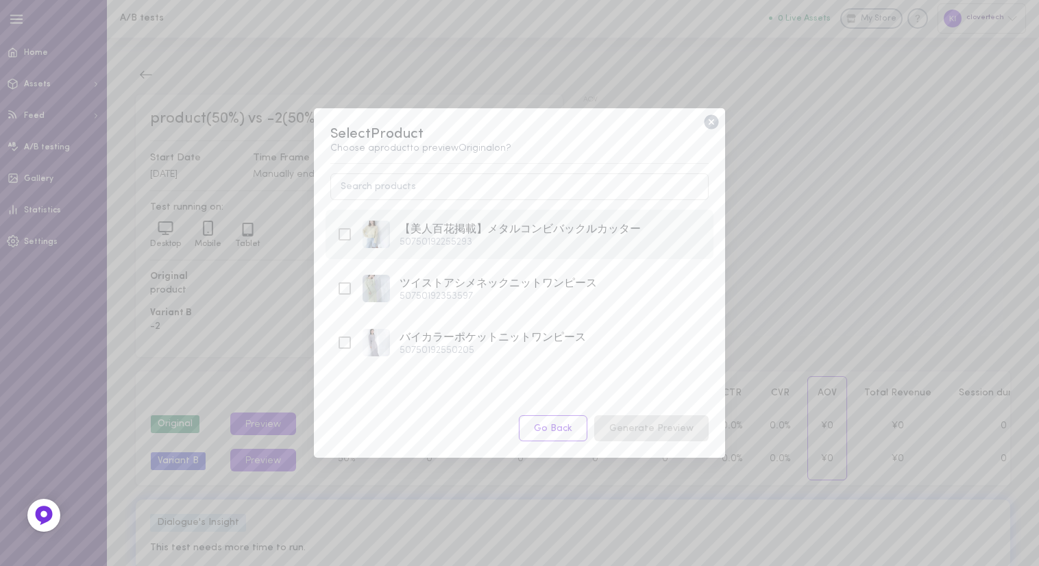
click at [345, 234] on icon at bounding box center [345, 234] width 16 height 16
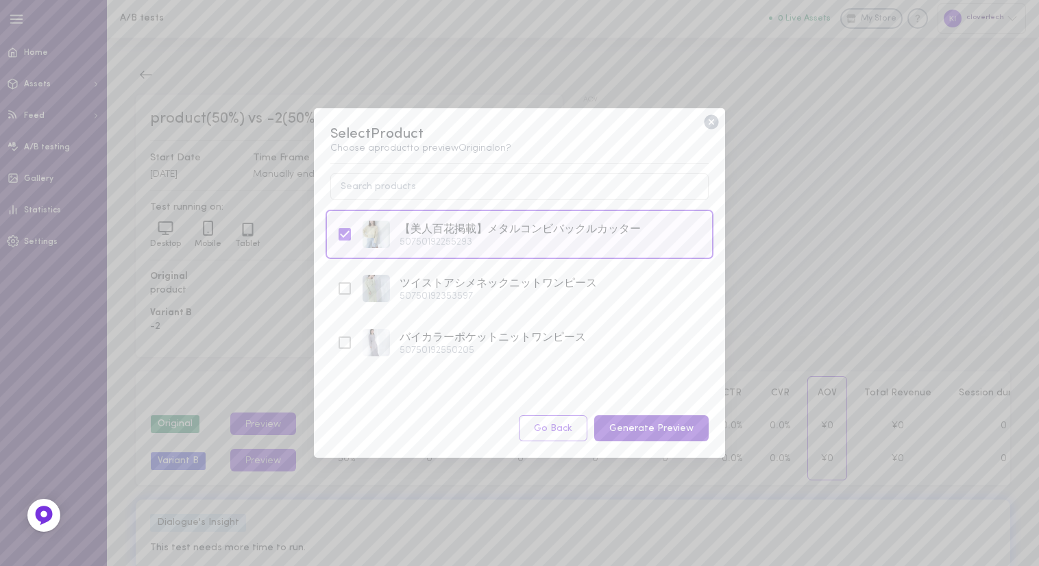
click at [619, 419] on button "Generate Preview" at bounding box center [651, 428] width 114 height 27
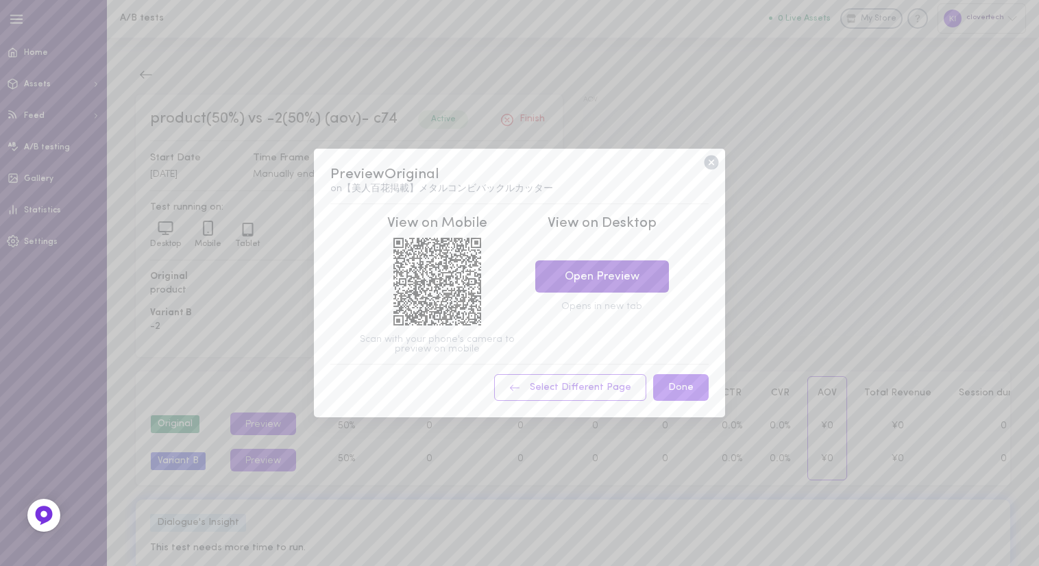
click at [606, 273] on link "Open Preview" at bounding box center [602, 276] width 134 height 32
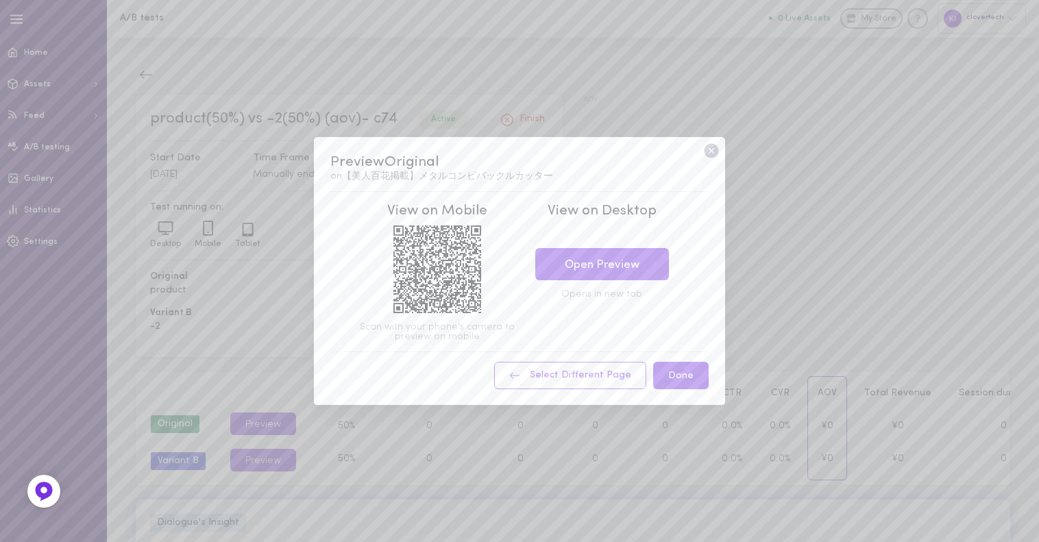
click at [712, 150] on icon at bounding box center [712, 151] width 18 height 18
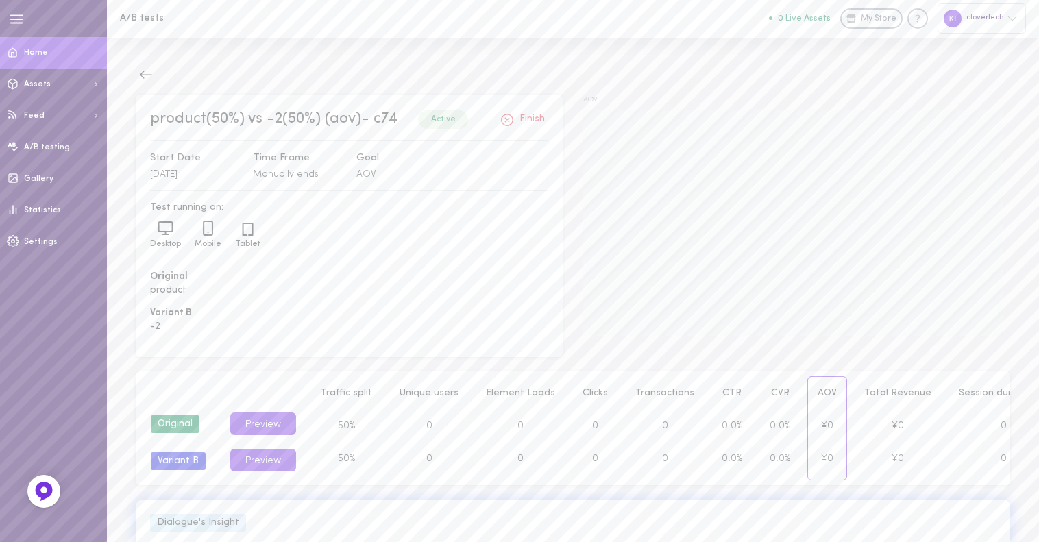
click at [34, 50] on span "Home" at bounding box center [36, 53] width 24 height 8
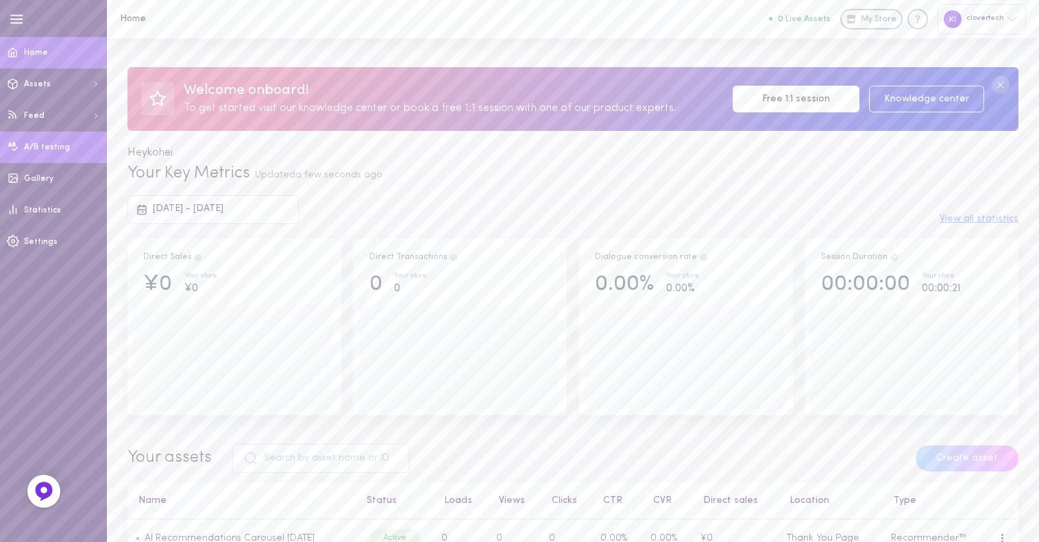
click at [47, 146] on span "A/B testing" at bounding box center [47, 147] width 46 height 8
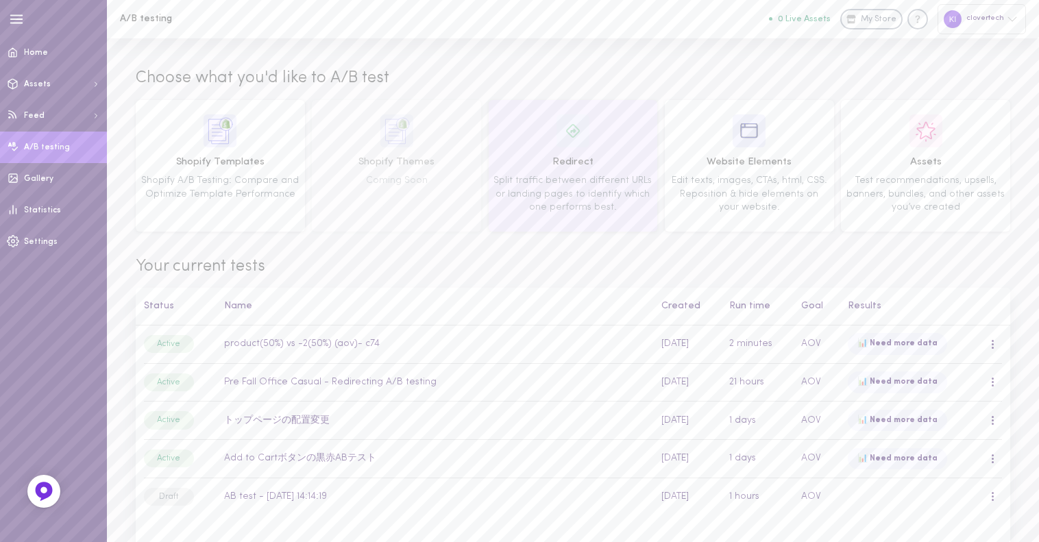
click at [587, 156] on span "Redirect" at bounding box center [573, 162] width 160 height 15
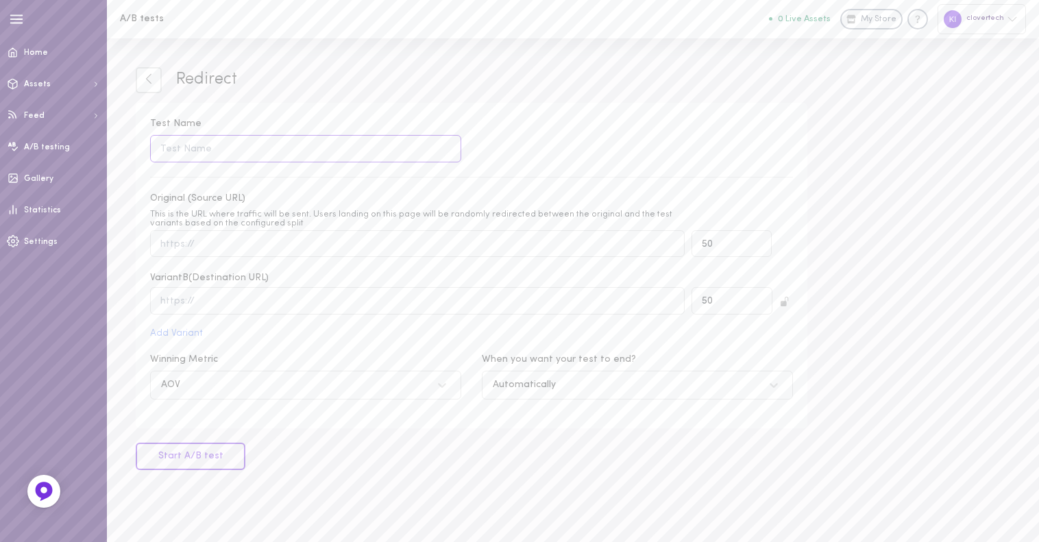
click at [271, 141] on input "Test Name" at bounding box center [305, 148] width 311 height 27
click at [295, 105] on div "Test Name Name should not be empty Original (Source URL) This is the URL where …" at bounding box center [472, 266] width 672 height 326
click at [474, 146] on div "Test Name Name should not be empty" at bounding box center [471, 139] width 663 height 45
click at [292, 249] on input "Original (Source URL) This is the URL where traffic will be sent. Users landing…" at bounding box center [417, 243] width 535 height 27
paste input "[URL][DOMAIN_NAME]"
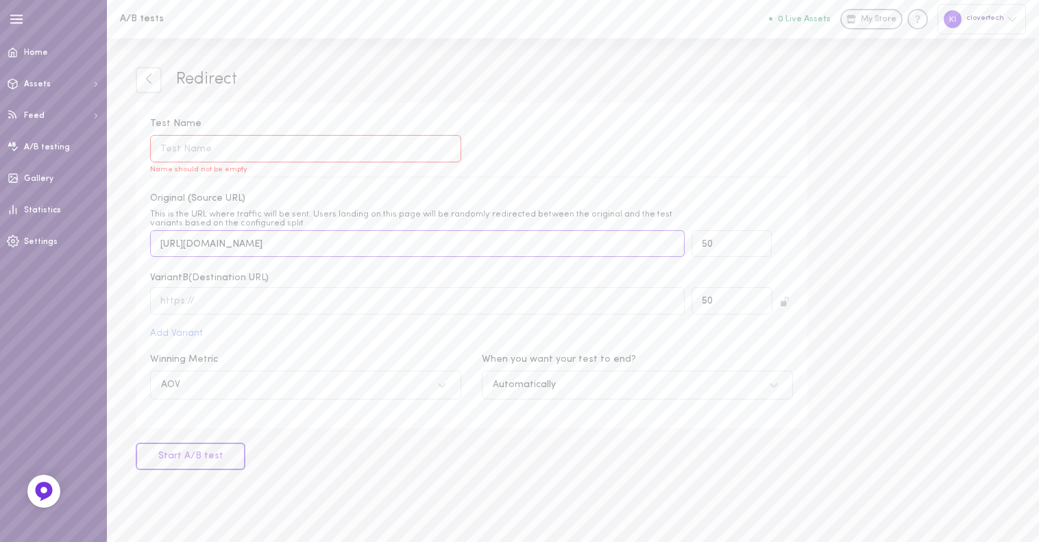
type input "[URL][DOMAIN_NAME]"
click at [362, 306] on input "text" at bounding box center [417, 300] width 535 height 27
paste input "[URL][DOMAIN_NAME]"
type input "[URL][DOMAIN_NAME]"
click at [193, 140] on input "Test Name Name should not be empty" at bounding box center [305, 148] width 311 height 27
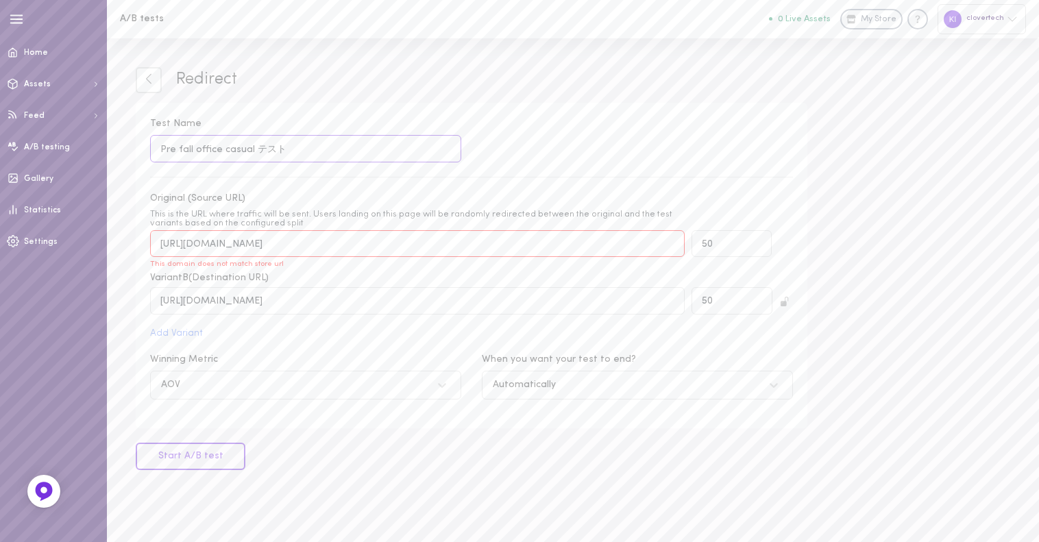
type input "Pre fall office casual テスト"
click at [376, 182] on div "Test Name Pre fall office casual テスト Original (Source URL) This is the URL wher…" at bounding box center [472, 266] width 672 height 326
click at [206, 228] on div "This is the URL where traffic will be sent. Users landing on this page will be …" at bounding box center [417, 219] width 535 height 18
click at [206, 230] on input "[URL][DOMAIN_NAME]" at bounding box center [417, 243] width 535 height 27
click at [213, 245] on input "[URL][DOMAIN_NAME]" at bounding box center [417, 243] width 535 height 27
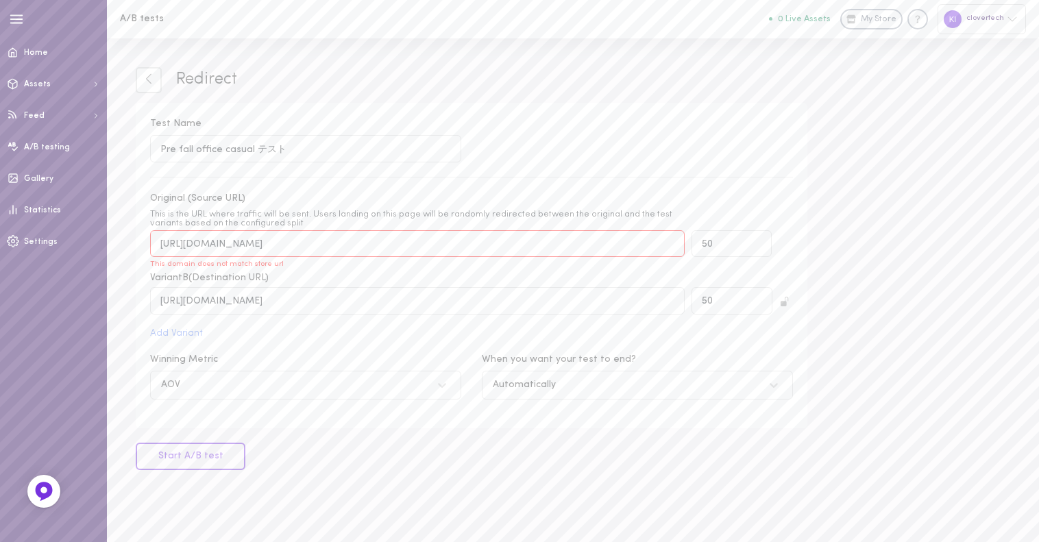
click at [225, 223] on div "This is the URL where traffic will be sent. Users landing on this page will be …" at bounding box center [417, 219] width 535 height 18
click at [225, 230] on input "[URL][DOMAIN_NAME]" at bounding box center [417, 243] width 535 height 27
click at [231, 282] on span "Variant B (Destination URL)" at bounding box center [209, 278] width 119 height 14
click at [239, 307] on input "[URL][DOMAIN_NAME]" at bounding box center [417, 300] width 535 height 27
click at [306, 304] on input "[URL][DOMAIN_NAME]" at bounding box center [417, 300] width 535 height 27
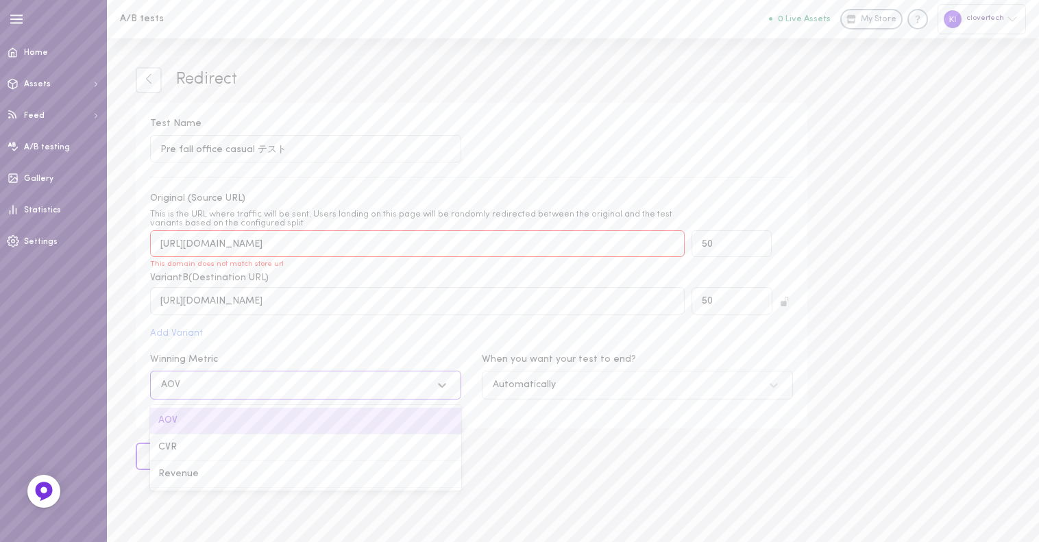
click at [281, 391] on div "AOV" at bounding box center [292, 385] width 276 height 13
click at [92, 385] on input "Winning Metric option AOV focused, 1 of 3. 3 results available. Use Up and Down…" at bounding box center [92, 385] width 0 height 0
click at [208, 453] on div "CVR" at bounding box center [305, 448] width 311 height 27
click at [92, 385] on input "Winning Metric option CVR focused, 2 of 3. 3 results available. Use Up and Down…" at bounding box center [92, 385] width 0 height 0
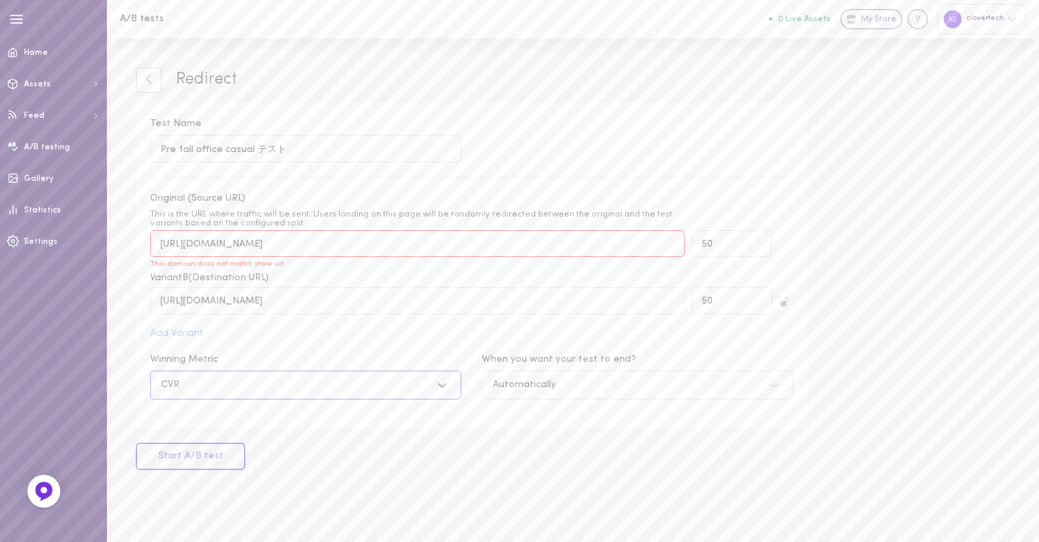
click at [208, 392] on div "CVR" at bounding box center [292, 385] width 276 height 13
click at [92, 385] on input "Winning Metric option CVR, selected. Select is focused , press Down to open the…" at bounding box center [92, 385] width 0 height 0
click at [212, 430] on div "AOV" at bounding box center [305, 421] width 311 height 27
click at [92, 385] on input "Winning Metric option CVR, selected. option AOV focused, 1 of 3. 3 results avai…" at bounding box center [92, 385] width 0 height 0
click at [209, 400] on div "AOV" at bounding box center [305, 385] width 311 height 29
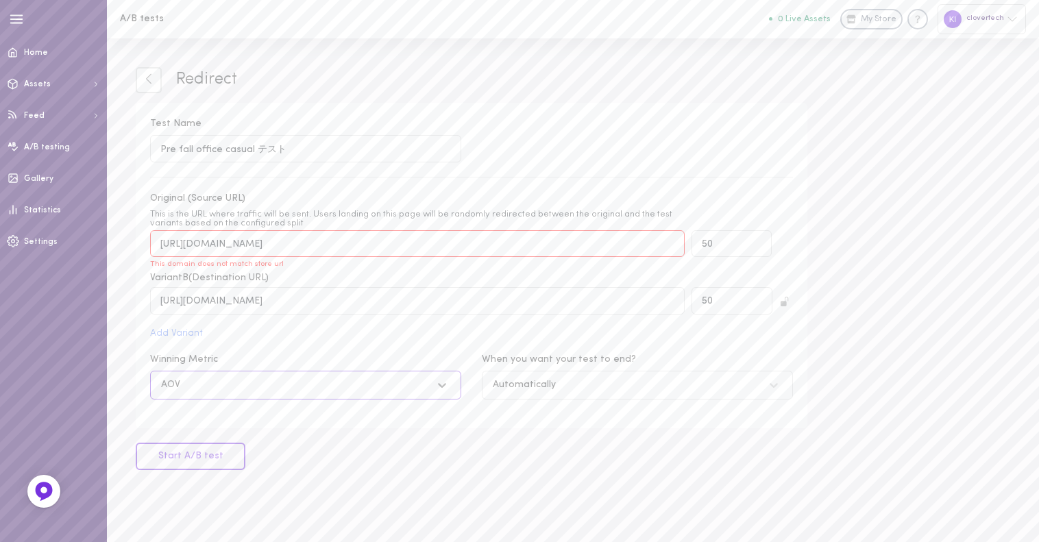
click at [92, 385] on input "Winning Metric option AOV, selected. Select is focused , press Down to open the…" at bounding box center [92, 385] width 0 height 0
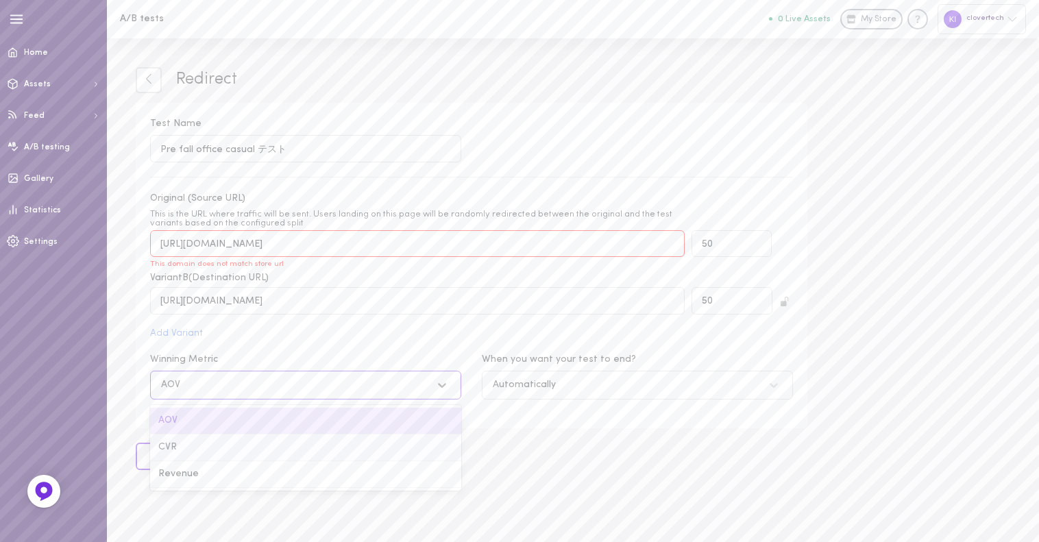
click at [216, 452] on div "CVR" at bounding box center [305, 448] width 311 height 27
click at [92, 385] on input "Winning Metric option AOV, selected. option CVR focused, 2 of 3. 3 results avai…" at bounding box center [92, 385] width 0 height 0
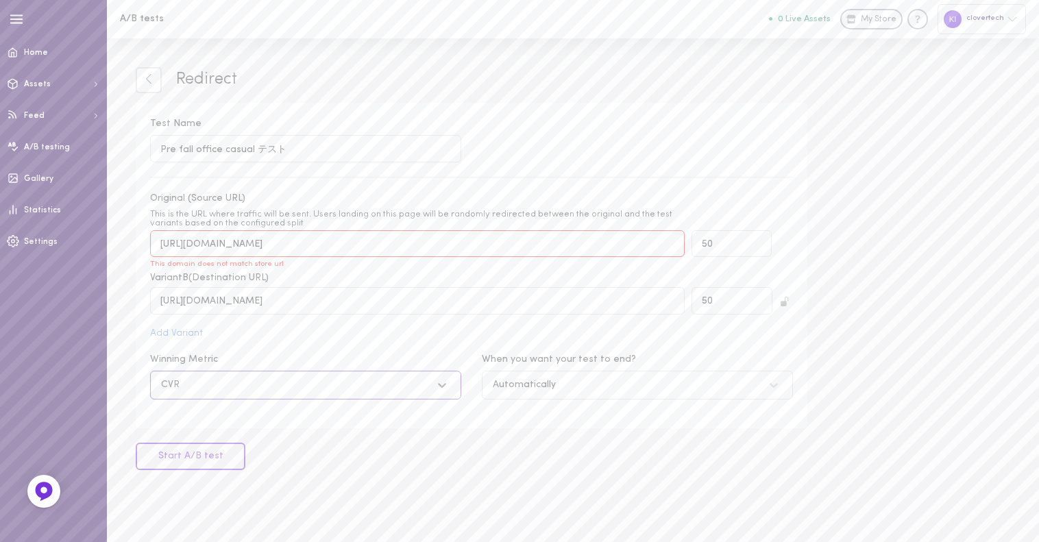
click at [524, 389] on div "Automatically" at bounding box center [524, 385] width 63 height 10
click at [424, 385] on input "When you want your test to end? Automatically" at bounding box center [424, 385] width 0 height 0
click at [519, 455] on div "Manually" at bounding box center [637, 448] width 311 height 27
click at [424, 385] on input "When you want your test to end? option Manually focused, 2 of 2. 2 results avai…" at bounding box center [424, 385] width 0 height 0
click at [521, 390] on div "Manually" at bounding box center [513, 385] width 41 height 10
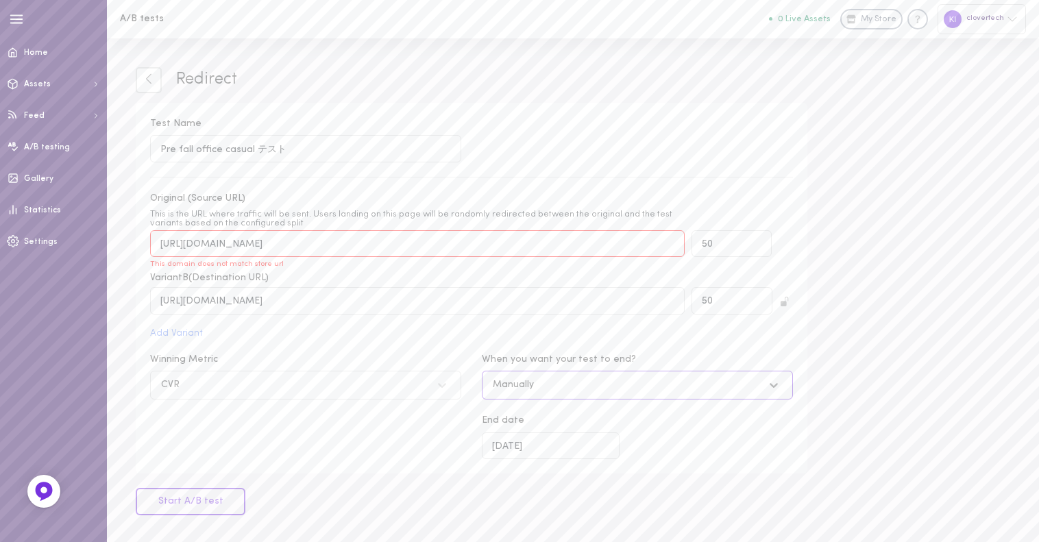
click at [424, 385] on input "When you want your test to end? option Manually, selected. Select is focused , …" at bounding box center [424, 385] width 0 height 0
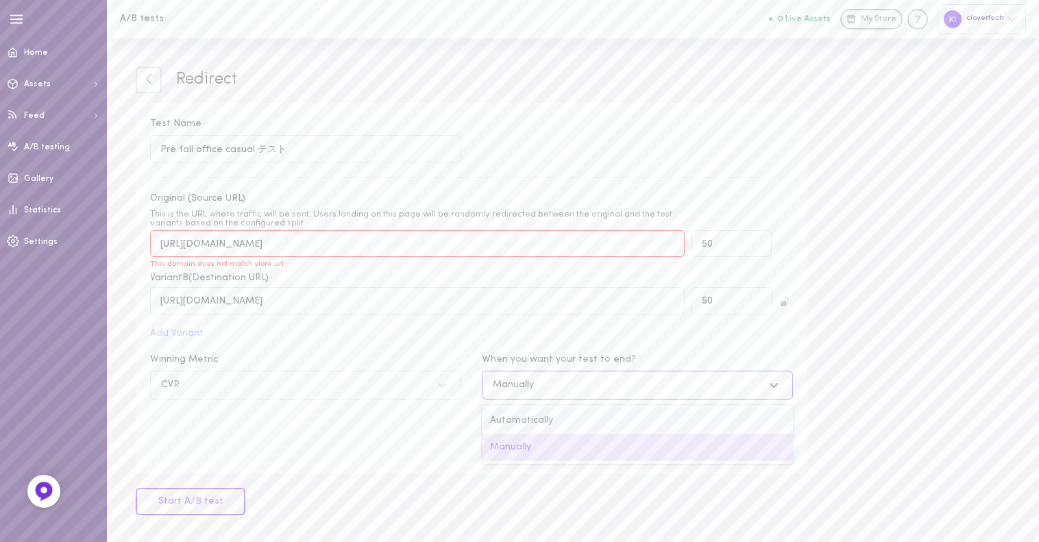
click at [520, 428] on div "Automatically" at bounding box center [637, 421] width 311 height 27
click at [424, 385] on input "When you want your test to end? option Manually, selected. option Automatically…" at bounding box center [424, 385] width 0 height 0
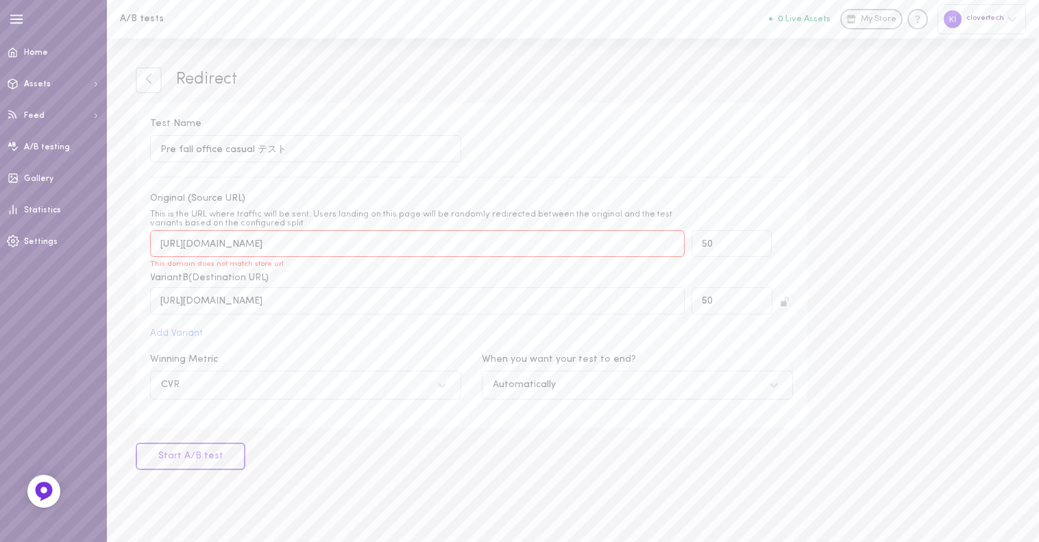
click at [315, 444] on form "Test Name Pre fall office casual テスト Original (Source URL) This is the URL wher…" at bounding box center [472, 287] width 672 height 368
click at [217, 456] on button "Start A/B test" at bounding box center [191, 456] width 110 height 27
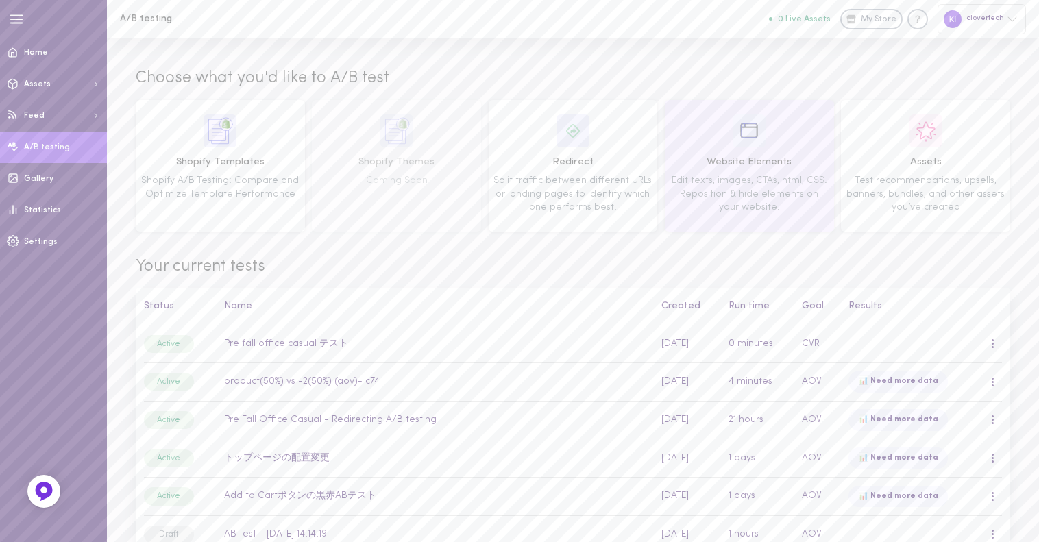
click at [702, 142] on div "Website Elements Edit texts, images, CTAs, html, CSS. Reposition & hide element…" at bounding box center [750, 165] width 160 height 103
